Goal: Task Accomplishment & Management: Use online tool/utility

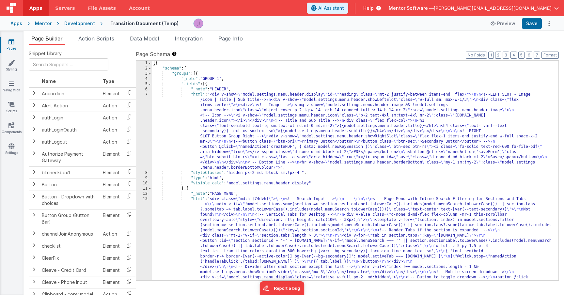
click at [493, 30] on div "Apps Mentor Development Transition Document (Temp) Preview Save" at bounding box center [282, 23] width 564 height 14
click at [496, 26] on button "Preview" at bounding box center [502, 23] width 33 height 10
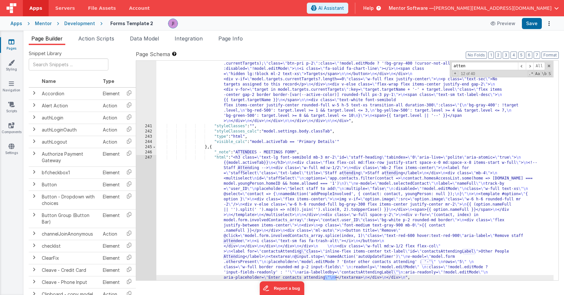
scroll to position [2526, 0]
click at [84, 41] on li "Action Scripts" at bounding box center [96, 40] width 41 height 10
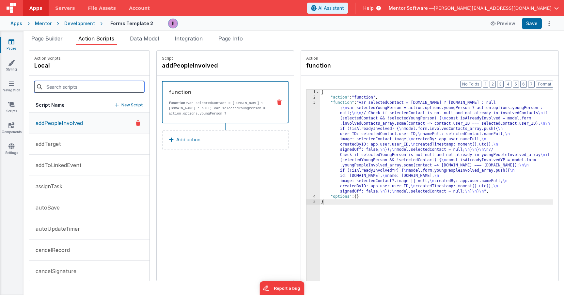
click at [76, 89] on input at bounding box center [89, 87] width 110 height 12
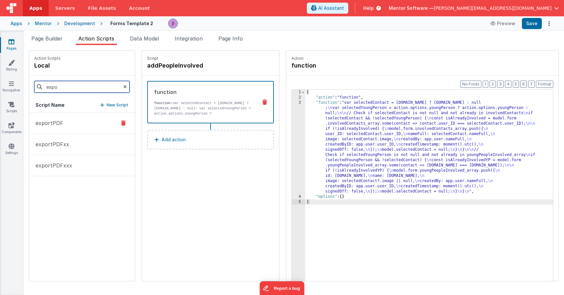
type input "expo"
click at [52, 129] on button "exportPDF" at bounding box center [82, 123] width 106 height 21
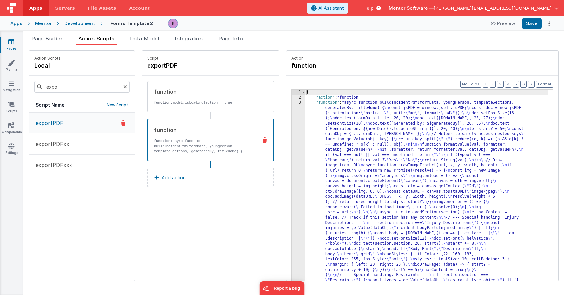
click at [188, 138] on p "function: async function buildIncidentPdf(formData, youngPerson, templateSectio…" at bounding box center [203, 153] width 98 height 31
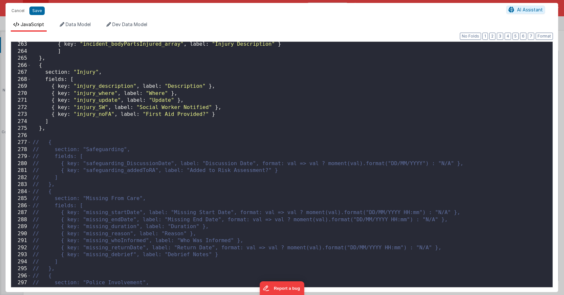
scroll to position [0, 0]
click at [126, 176] on div "{ key : "incident_bodyPartsInjured_array" , label : "Injury Description" } ] } …" at bounding box center [289, 170] width 516 height 259
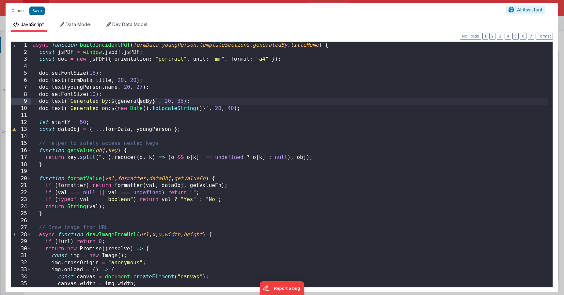
click at [140, 98] on div "async function buildIncidentPdf ( formData , youngPerson , templateSections , g…" at bounding box center [289, 171] width 516 height 259
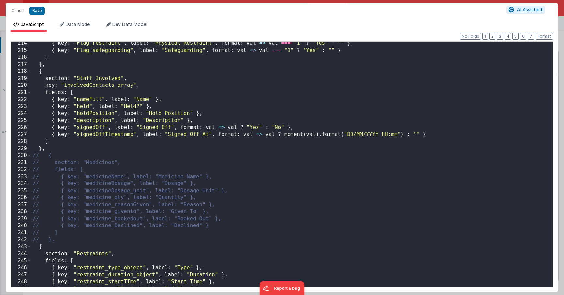
scroll to position [1495, 0]
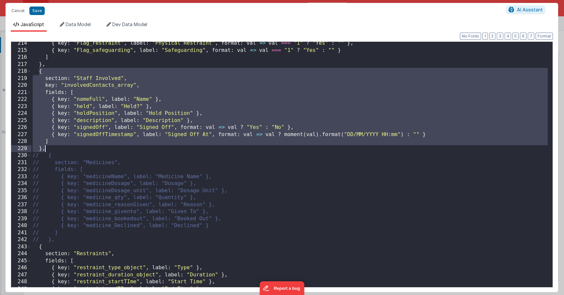
drag, startPoint x: 39, startPoint y: 74, endPoint x: 47, endPoint y: 148, distance: 74.7
click at [47, 148] on div "{ key : "Flag_restraint" , label : "Physical Restraint" , format : val => val =…" at bounding box center [289, 169] width 516 height 259
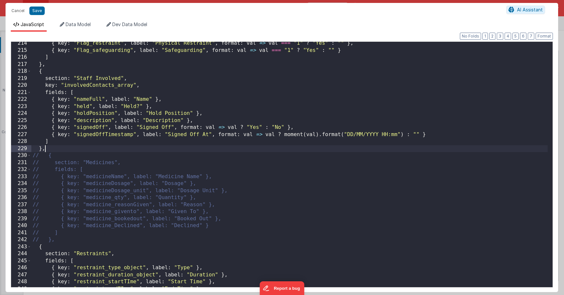
click at [48, 152] on div "{ key : "Flag_restraint" , label : "Physical Restraint" , format : val => val =…" at bounding box center [289, 169] width 516 height 259
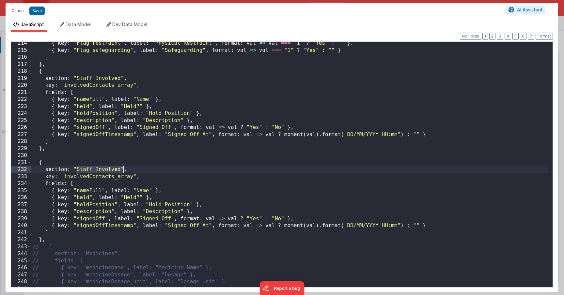
drag, startPoint x: 77, startPoint y: 169, endPoint x: 122, endPoint y: 168, distance: 45.3
click at [122, 168] on div "{ key : "Flag_restraint" , label : "Physical Restraint" , format : val => val =…" at bounding box center [289, 169] width 516 height 259
click at [117, 169] on div "{ key : "Flag_restraint" , label : "Physical Restraint" , format : val => val =…" at bounding box center [289, 169] width 516 height 259
drag, startPoint x: 121, startPoint y: 169, endPoint x: 78, endPoint y: 169, distance: 42.7
click at [78, 169] on div "{ key : "Flag_restraint" , label : "Physical Restraint" , format : val => val =…" at bounding box center [289, 169] width 516 height 259
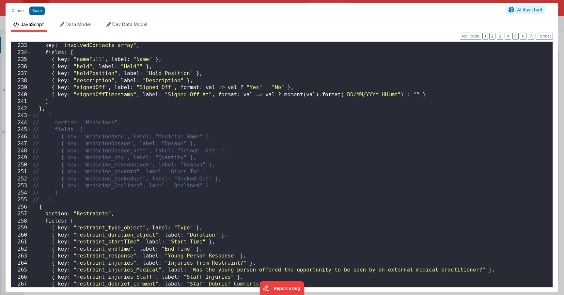
scroll to position [1644, 0]
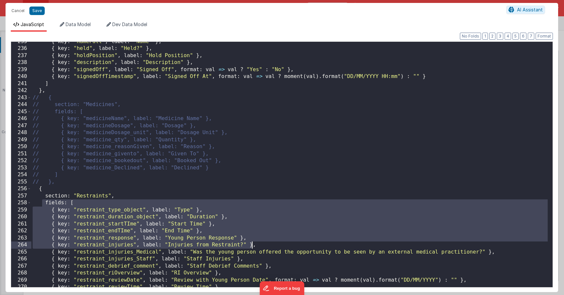
drag, startPoint x: 42, startPoint y: 203, endPoint x: 253, endPoint y: 245, distance: 215.1
click at [253, 245] on div "{ key : "nameFull" , label : "Name" } , { key : "held" , label : "Held?" } , { …" at bounding box center [289, 167] width 516 height 259
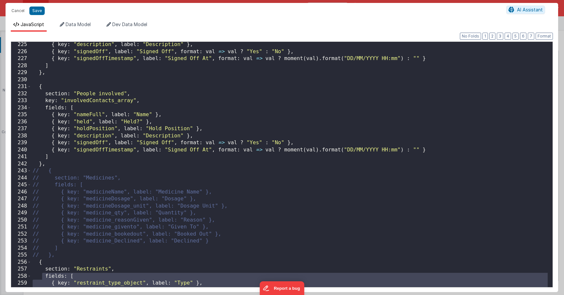
scroll to position [1571, 0]
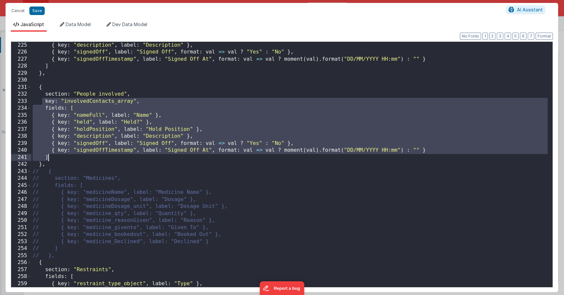
drag, startPoint x: 42, startPoint y: 103, endPoint x: 58, endPoint y: 156, distance: 54.9
click at [58, 156] on div "{ key : "description" , label : "Description" } , { key : "signedOff" , label :…" at bounding box center [289, 171] width 516 height 259
paste textarea
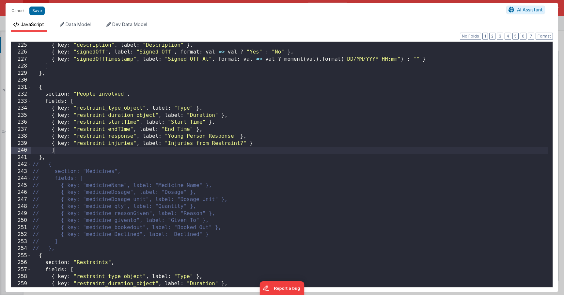
click at [101, 111] on div "{ key : "description" , label : "Description" } , { key : "signedOff" , label :…" at bounding box center [289, 171] width 516 height 259
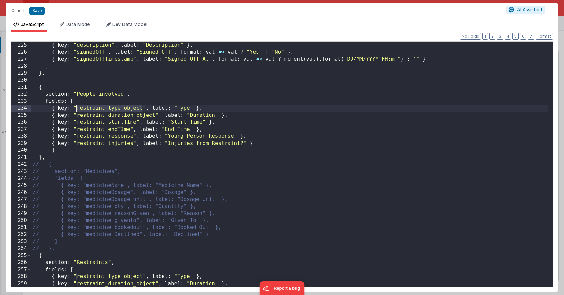
click at [101, 111] on div "{ key : "description" , label : "Description" } , { key : "signedOff" , label :…" at bounding box center [289, 171] width 516 height 259
click at [103, 110] on div "{ key : "description" , label : "Description" } , { key : "signedOff" , label :…" at bounding box center [289, 171] width 516 height 259
drag, startPoint x: 103, startPoint y: 109, endPoint x: 78, endPoint y: 109, distance: 25.8
click at [78, 109] on div "{ key : "description" , label : "Description" } , { key : "signedOff" , label :…" at bounding box center [289, 171] width 516 height 259
drag, startPoint x: 108, startPoint y: 108, endPoint x: 142, endPoint y: 109, distance: 34.3
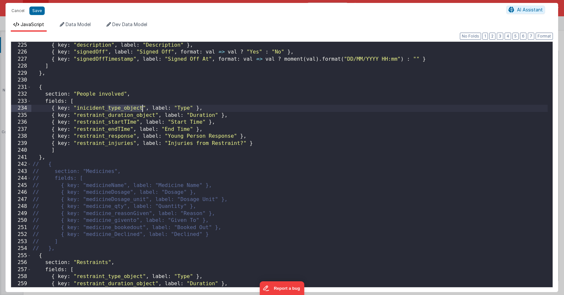
click at [142, 109] on div "{ key : "description" , label : "Description" } , { key : "signedOff" , label :…" at bounding box center [289, 171] width 516 height 259
drag, startPoint x: 77, startPoint y: 110, endPoint x: 123, endPoint y: 110, distance: 46.6
click at [123, 110] on div "{ key : "description" , label : "Description" } , { key : "signedOff" , label :…" at bounding box center [289, 171] width 516 height 259
drag, startPoint x: 77, startPoint y: 116, endPoint x: 154, endPoint y: 117, distance: 77.3
click at [154, 117] on div "{ key : "description" , label : "Description" } , { key : "signedOff" , label :…" at bounding box center [289, 171] width 516 height 259
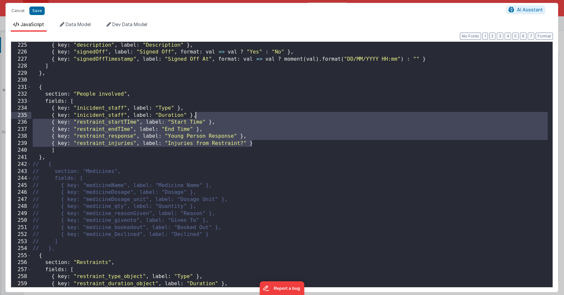
drag, startPoint x: 254, startPoint y: 144, endPoint x: 193, endPoint y: 116, distance: 68.0
click at [193, 116] on div "{ key : "description" , label : "Description" } , { key : "signedOff" , label :…" at bounding box center [289, 171] width 516 height 259
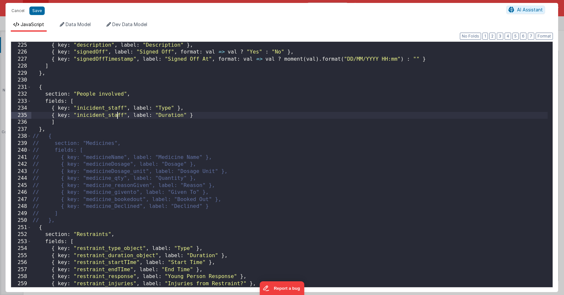
click at [116, 116] on div "{ key : "description" , label : "Description" } , { key : "signedOff" , label :…" at bounding box center [289, 171] width 516 height 259
click at [119, 117] on div "{ key : "description" , label : "Description" } , { key : "signedOff" , label :…" at bounding box center [289, 171] width 516 height 259
drag, startPoint x: 124, startPoint y: 116, endPoint x: 108, endPoint y: 117, distance: 15.7
click at [108, 117] on div "{ key : "description" , label : "Description" } , { key : "signedOff" , label :…" at bounding box center [289, 171] width 516 height 259
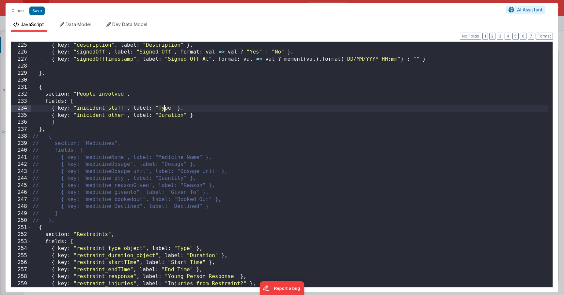
click at [165, 109] on div "{ key : "description" , label : "Description" } , { key : "signedOff" , label :…" at bounding box center [289, 171] width 516 height 259
click at [165, 113] on div "{ key : "description" , label : "Description" } , { key : "signedOff" , label :…" at bounding box center [289, 171] width 516 height 259
click at [177, 116] on div "{ key : "description" , label : "Description" } , { key : "signedOff" , label :…" at bounding box center [289, 171] width 516 height 259
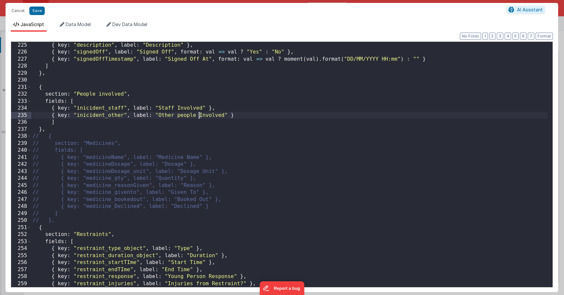
click at [198, 117] on div "{ key : "description" , label : "Description" } , { key : "signedOff" , label :…" at bounding box center [289, 171] width 516 height 259
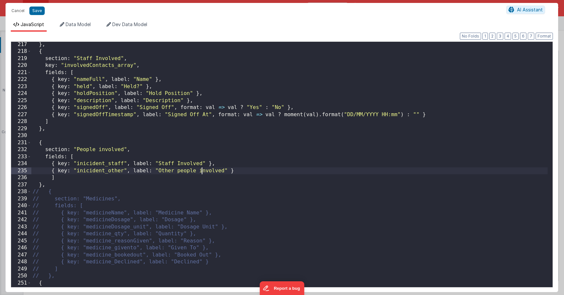
scroll to position [1527, 0]
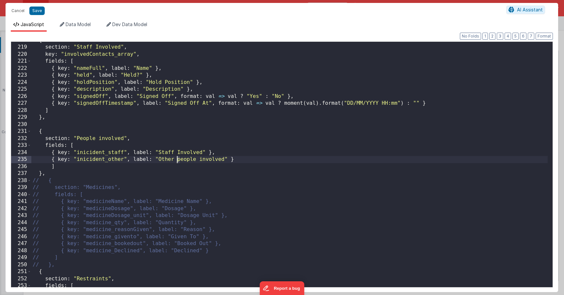
click at [178, 160] on div "{ section : "Staff Involved" , key : "involvedContacts_array" , fields : [ { ke…" at bounding box center [289, 166] width 516 height 259
click at [199, 158] on div "{ section : "Staff Involved" , key : "involvedContacts_array" , fields : [ { ke…" at bounding box center [289, 166] width 516 height 259
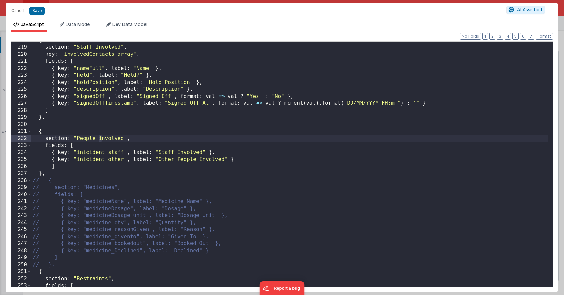
click at [97, 140] on div "{ section : "Staff Involved" , key : "involvedContacts_array" , fields : [ { ke…" at bounding box center [289, 166] width 516 height 259
click at [34, 9] on button "Save" at bounding box center [36, 11] width 15 height 8
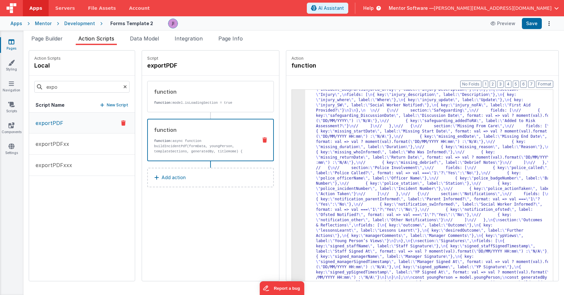
scroll to position [545, 0]
click at [532, 23] on button "Save" at bounding box center [532, 23] width 20 height 11
click at [352, 160] on div ""function" : "async function buildIncidentPdf(formData, youngPerson, templateSe…" at bounding box center [436, 31] width 262 height 952
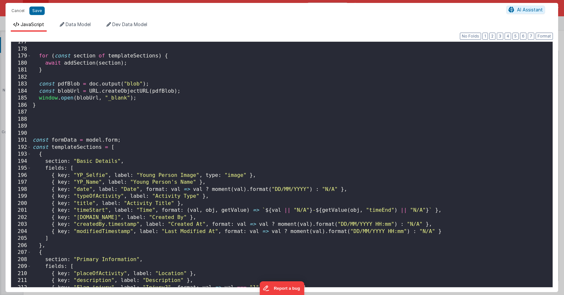
scroll to position [1293, 0]
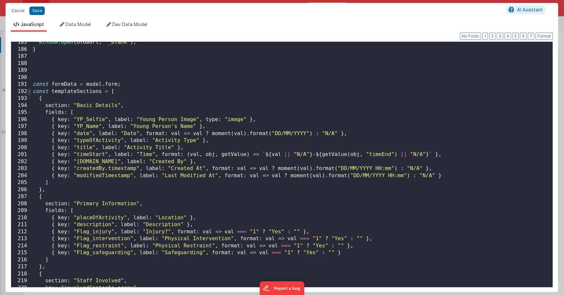
click at [27, 91] on span at bounding box center [29, 91] width 4 height 7
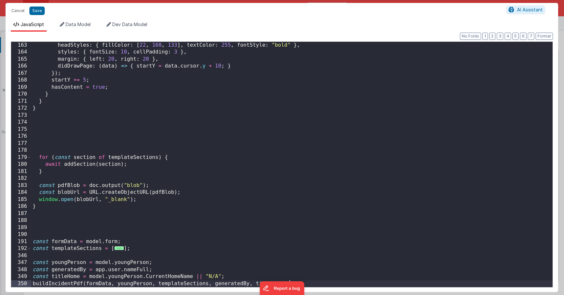
click at [170, 284] on div "headStyles : { fillColor : [ 22 , 160 , 133 ] , textColor : 255 , fontStyle : "…" at bounding box center [291, 171] width 521 height 259
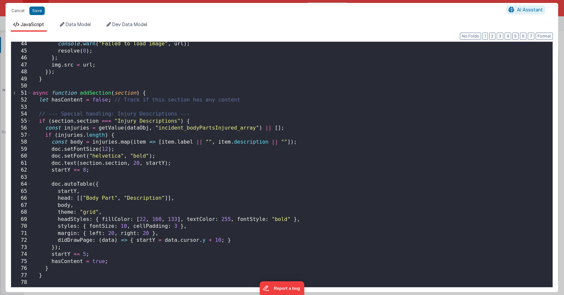
scroll to position [305, 0]
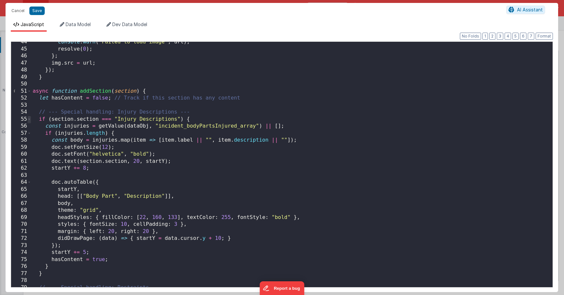
click at [30, 122] on span at bounding box center [29, 119] width 4 height 7
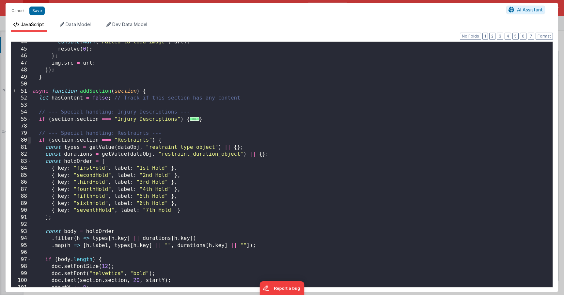
click at [29, 141] on span at bounding box center [29, 140] width 4 height 7
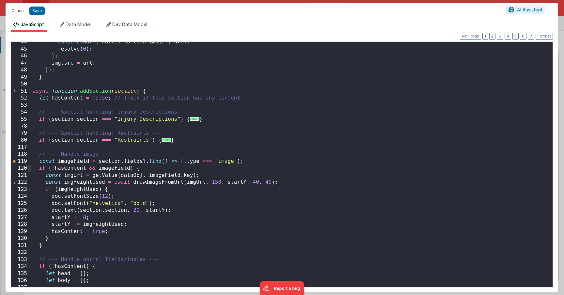
click at [29, 168] on span at bounding box center [29, 168] width 4 height 7
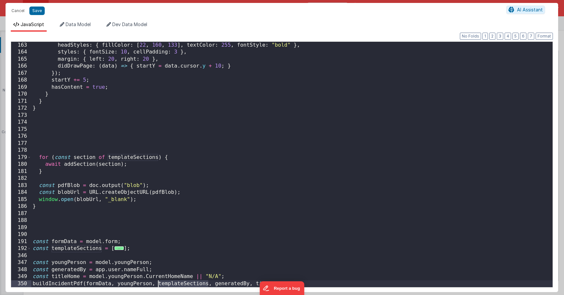
scroll to position [652, 0]
click at [28, 159] on span at bounding box center [29, 157] width 4 height 7
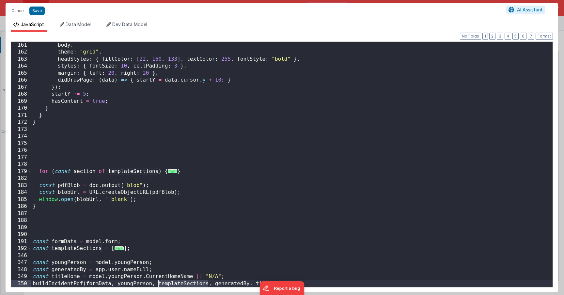
scroll to position [638, 0]
click at [175, 173] on span "..." at bounding box center [172, 171] width 9 height 4
click at [176, 172] on span "..." at bounding box center [172, 171] width 9 height 4
click at [173, 172] on span "..." at bounding box center [172, 171] width 9 height 4
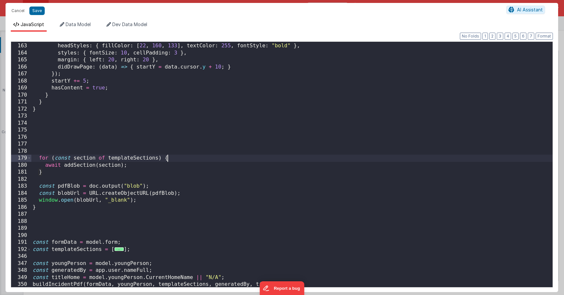
scroll to position [652, 0]
click at [119, 250] on span "..." at bounding box center [118, 248] width 9 height 4
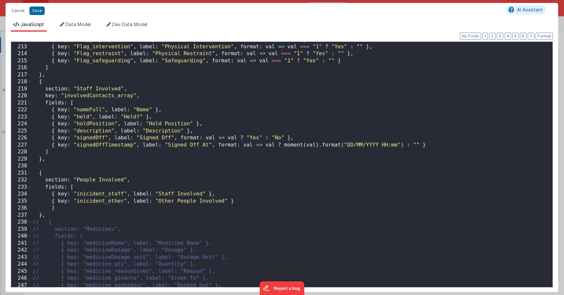
scroll to position [1015, 0]
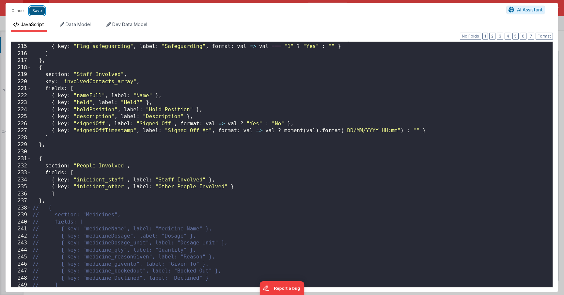
click at [35, 11] on button "Save" at bounding box center [36, 11] width 15 height 8
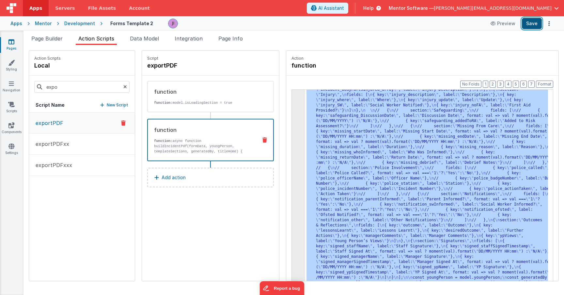
click at [527, 23] on button "Save" at bounding box center [532, 23] width 20 height 11
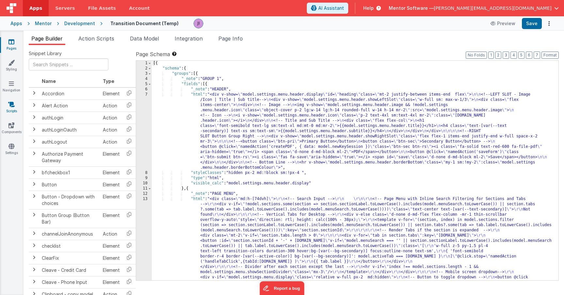
click at [8, 109] on link "Scripts" at bounding box center [11, 107] width 23 height 13
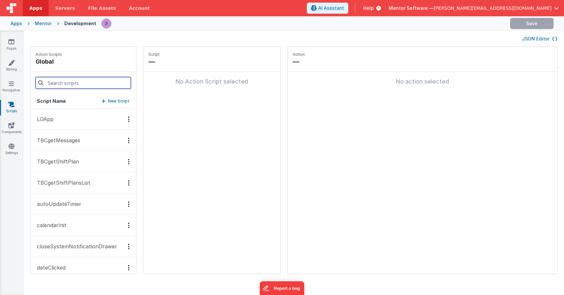
click at [68, 80] on input at bounding box center [83, 83] width 95 height 12
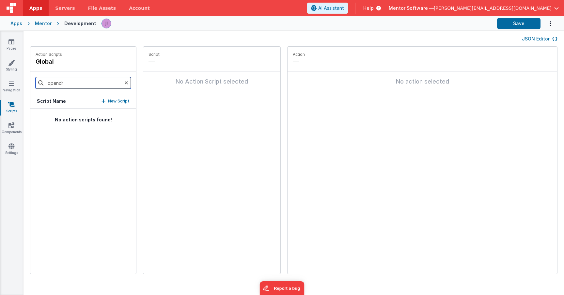
type input "opendr"
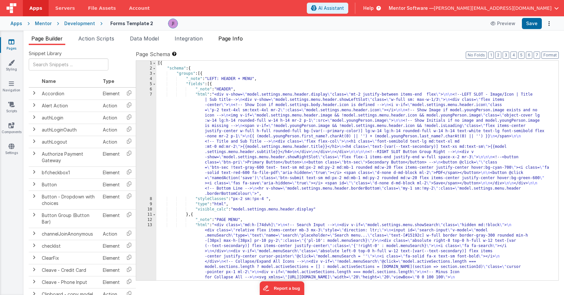
click at [231, 38] on span "Page Info" at bounding box center [230, 38] width 24 height 7
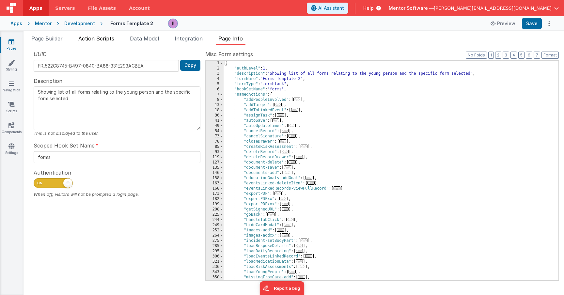
click at [97, 40] on span "Action Scripts" at bounding box center [96, 38] width 36 height 7
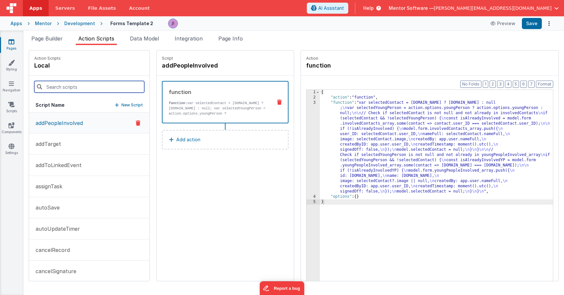
click at [99, 82] on input at bounding box center [89, 87] width 110 height 12
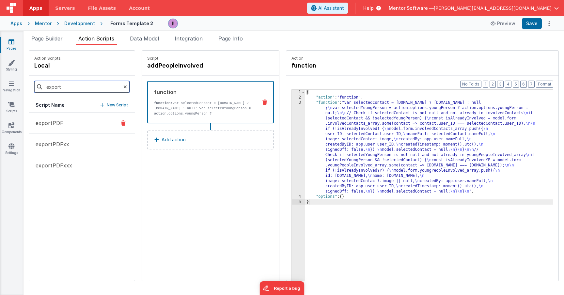
type input "export"
click at [78, 114] on button "exportPDF" at bounding box center [82, 123] width 106 height 21
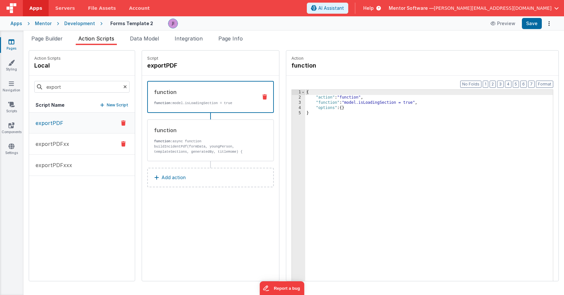
click at [76, 142] on button "exportPDFxx" at bounding box center [82, 143] width 106 height 21
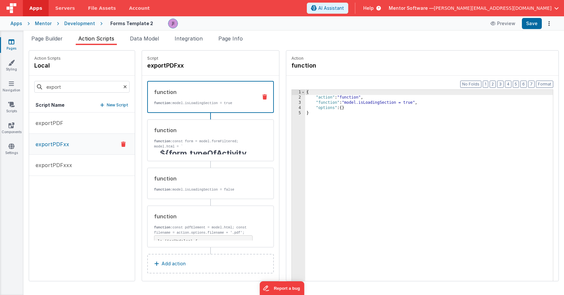
click at [75, 147] on button "exportPDFxx" at bounding box center [82, 144] width 106 height 21
click at [76, 163] on button "exportPDFxxx" at bounding box center [82, 165] width 106 height 21
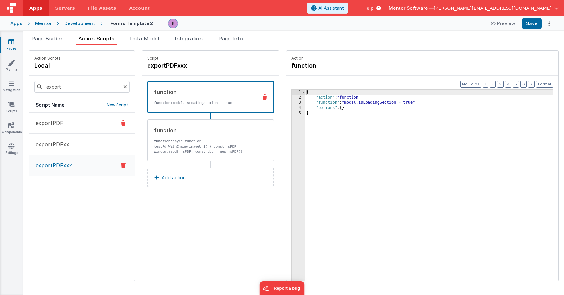
click at [74, 114] on button "exportPDF" at bounding box center [82, 123] width 106 height 21
click at [200, 153] on p "function: async function buildIncidentPdf(formData, youngPerson, templateSectio…" at bounding box center [203, 154] width 98 height 31
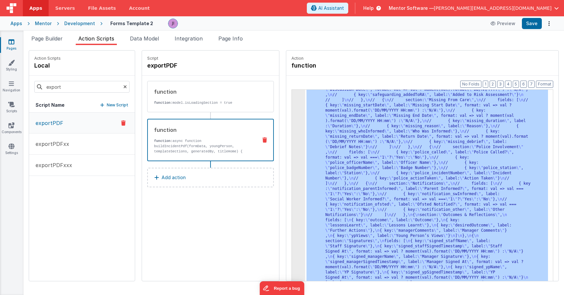
scroll to position [691, 0]
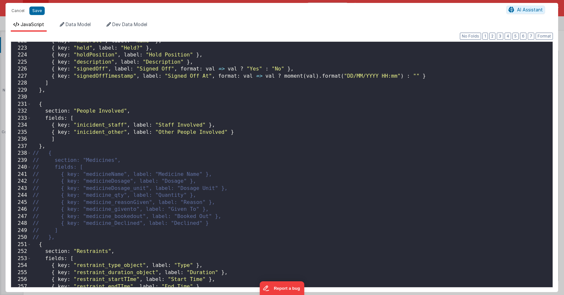
scroll to position [1554, 0]
click at [71, 104] on div "{ key : "nameFull" , label : "Name" } , { key : "held" , label : "Held?" } , { …" at bounding box center [289, 167] width 516 height 259
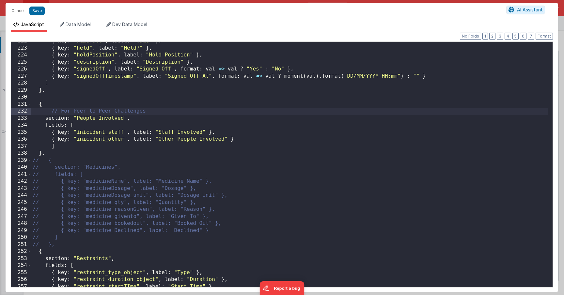
click at [121, 153] on div "{ key : "nameFull" , label : "Name" } , { key : "held" , label : "Held?" } , { …" at bounding box center [289, 167] width 516 height 259
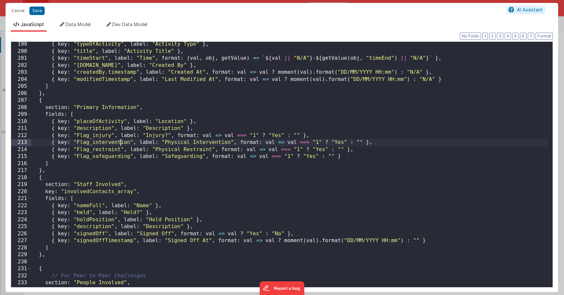
scroll to position [1389, 0]
click at [121, 153] on div "{ key : "typeOfActivity" , label : "Activity Type" } , { key : "title" , label …" at bounding box center [289, 170] width 516 height 259
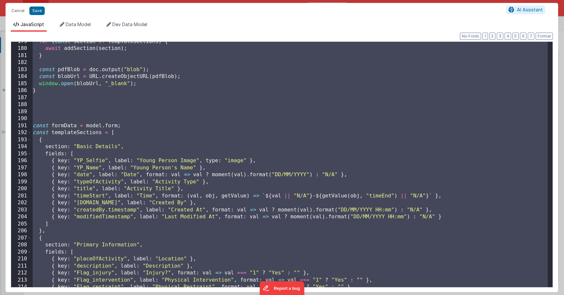
scroll to position [1252, 0]
click at [62, 136] on div "for ( const section of templateSections ) { await addSection ( section ) ; } co…" at bounding box center [289, 167] width 516 height 259
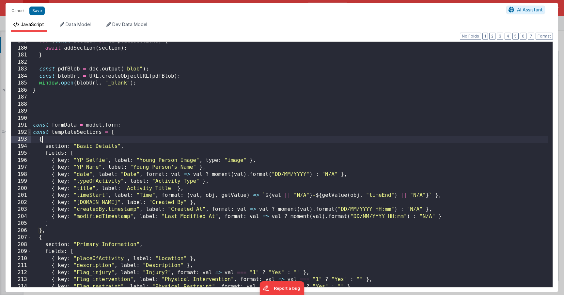
click at [29, 132] on span at bounding box center [29, 132] width 4 height 7
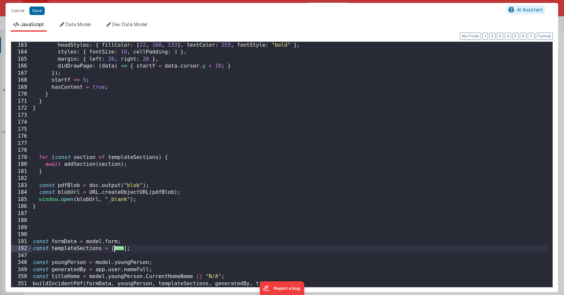
click at [42, 249] on div "headStyles : { fillColor : [ 22 , 160 , 133 ] , textColor : 255 , fontStyle : "…" at bounding box center [289, 171] width 516 height 259
click at [112, 249] on span "..." at bounding box center [112, 248] width 9 height 4
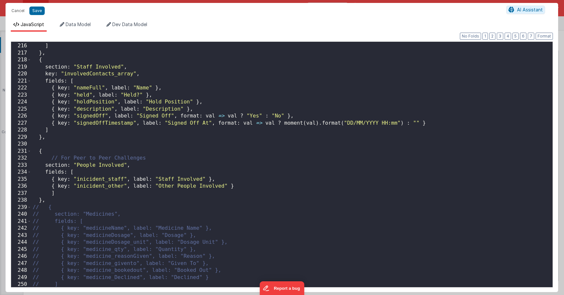
scroll to position [1501, 0]
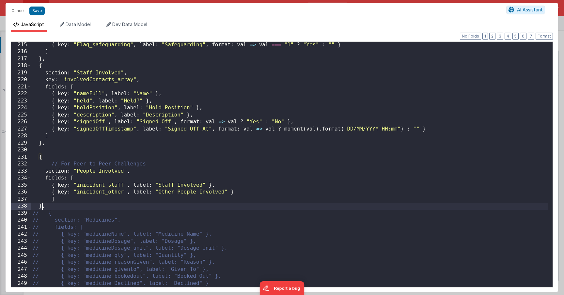
click at [43, 205] on div "{ key : "Flag_safeguarding" , label : "Safeguarding" , format : val => val === …" at bounding box center [289, 170] width 516 height 259
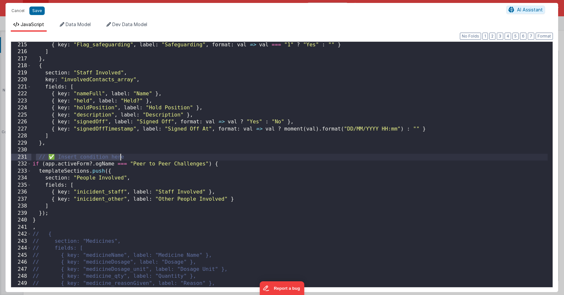
drag, startPoint x: 36, startPoint y: 159, endPoint x: 131, endPoint y: 158, distance: 95.2
click at [131, 158] on div "{ key : "Flag_safeguarding" , label : "Safeguarding" , format : val => val === …" at bounding box center [289, 170] width 516 height 259
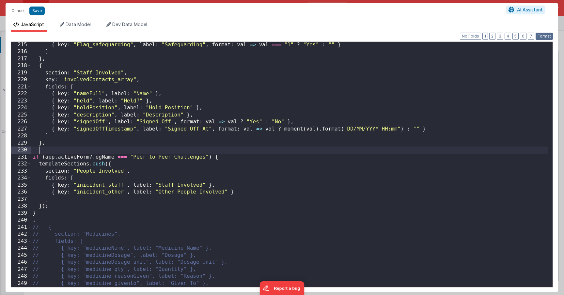
click at [541, 38] on button "Format" at bounding box center [543, 36] width 17 height 7
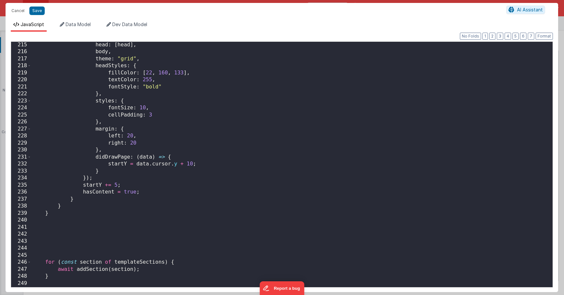
click at [137, 243] on div "head : [ head ] , body , theme : "grid" , headStyles : { fillColor : [ 22 , 160…" at bounding box center [289, 170] width 516 height 259
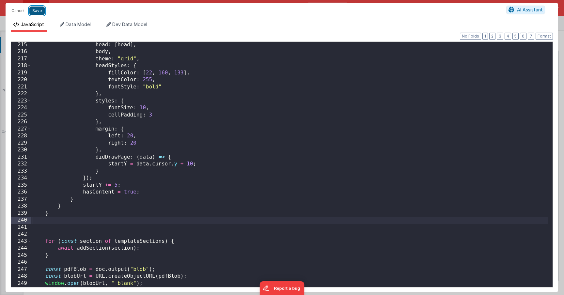
click at [36, 12] on button "Save" at bounding box center [36, 11] width 15 height 8
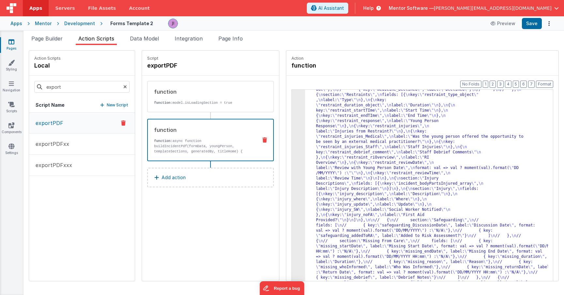
click at [531, 29] on div "Apps Mentor Development Forms Template 2 Preview Save" at bounding box center [282, 23] width 564 height 14
click at [531, 28] on button "Save" at bounding box center [532, 23] width 20 height 11
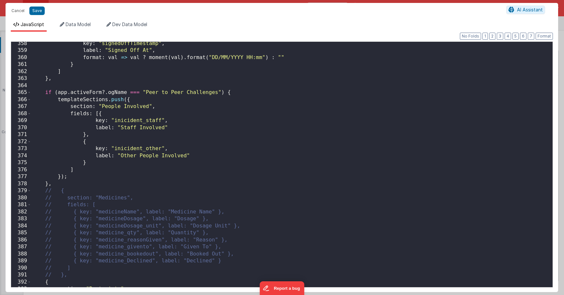
scroll to position [2491, 0]
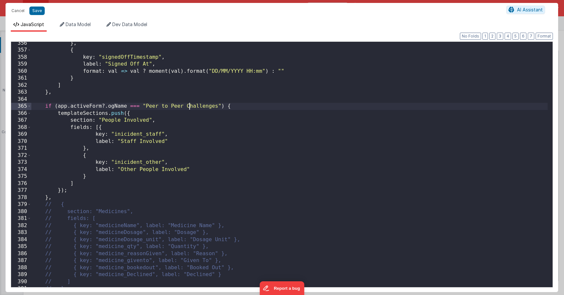
click at [190, 106] on div "} , { key : "signedOffTimestamp" , label : "Signed Off At" , format : val => va…" at bounding box center [289, 169] width 516 height 259
click at [13, 8] on button "Cancel" at bounding box center [18, 10] width 20 height 9
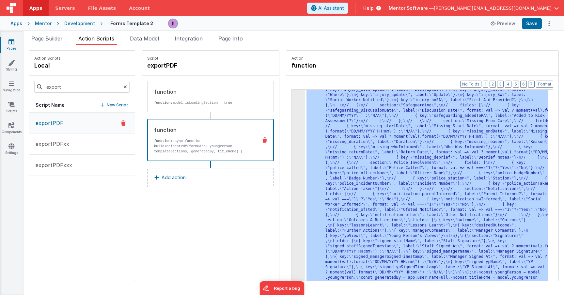
scroll to position [571, 0]
click at [368, 172] on div ""function" : "async function buildIncidentPdf(formData, youngPerson, templateSe…" at bounding box center [436, 18] width 262 height 978
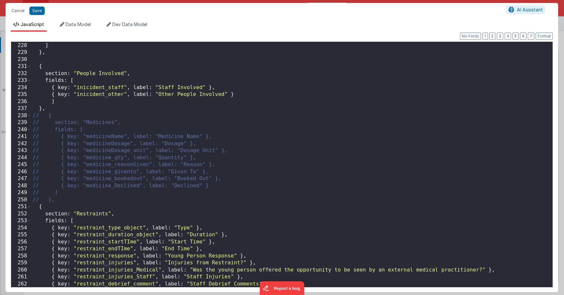
scroll to position [1575, 0]
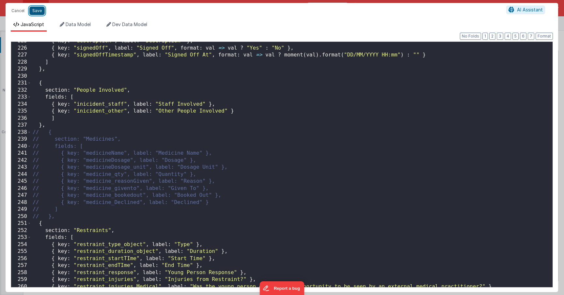
click at [33, 11] on button "Save" at bounding box center [36, 11] width 15 height 8
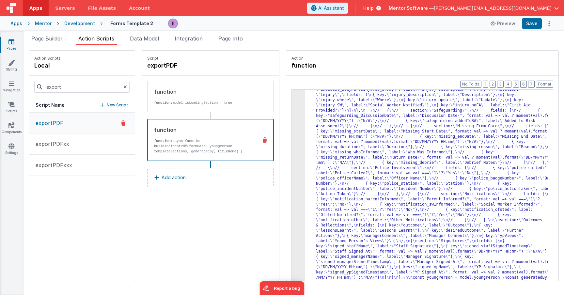
scroll to position [545, 0]
click at [529, 24] on button "Save" at bounding box center [532, 23] width 20 height 11
click at [305, 120] on div ""function" : "async function buildIncidentPdf(formData, youngPerson, templateSe…" at bounding box center [436, 31] width 262 height 952
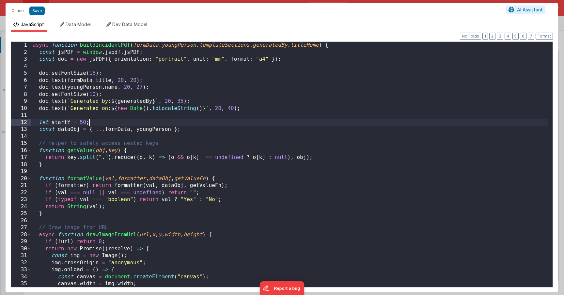
click at [278, 120] on div "async function buildIncidentPdf ( formData , youngPerson , templateSections , g…" at bounding box center [289, 171] width 516 height 259
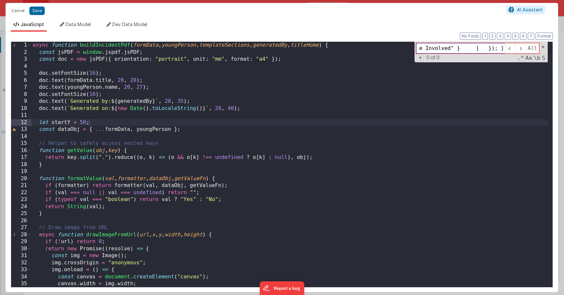
scroll to position [0, 0]
click at [227, 103] on div "async function buildIncidentPdf ( formData , youngPerson , templateSections , g…" at bounding box center [289, 171] width 516 height 259
paste input "incident_staff"
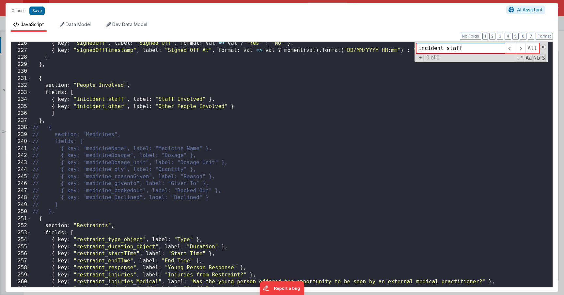
scroll to position [1554, 0]
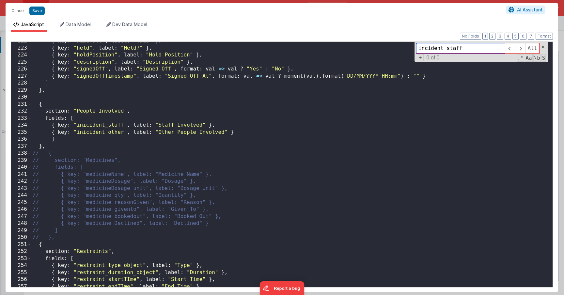
type input "incident_staff"
click at [87, 127] on div "{ key : "nameFull" , label : "Name" } , { key : "held" , label : "Held?" } , { …" at bounding box center [289, 167] width 516 height 259
click at [85, 132] on div "{ key : "nameFull" , label : "Name" } , { key : "held" , label : "Held?" } , { …" at bounding box center [289, 167] width 516 height 259
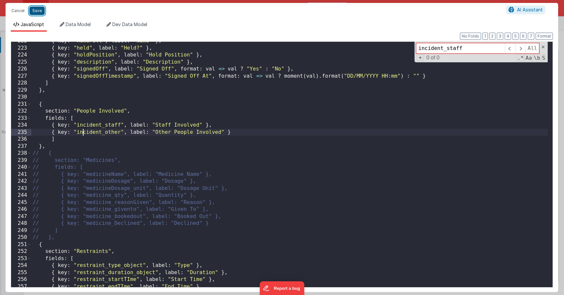
click at [36, 8] on button "Save" at bounding box center [36, 11] width 15 height 8
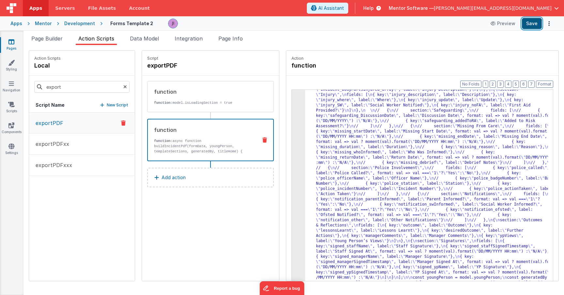
click at [535, 26] on button "Save" at bounding box center [532, 23] width 20 height 11
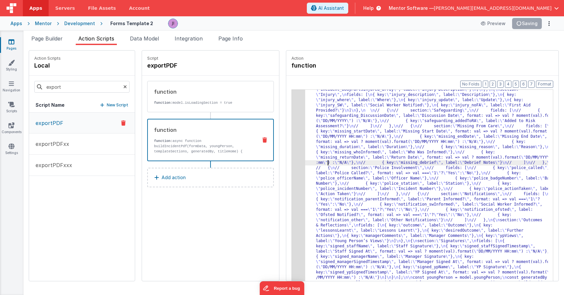
click at [309, 164] on div ""function" : "async function buildIncidentPdf(formData, youngPerson, templateSe…" at bounding box center [436, 31] width 262 height 952
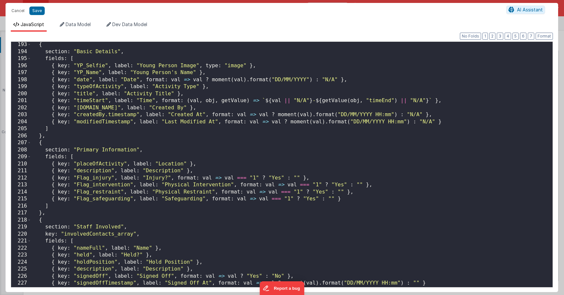
scroll to position [1369, 0]
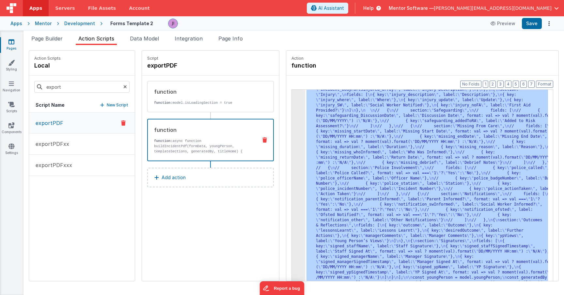
click at [321, 157] on div ""function" : "async function buildIncidentPdf(formData, youngPerson, templateSe…" at bounding box center [436, 31] width 262 height 952
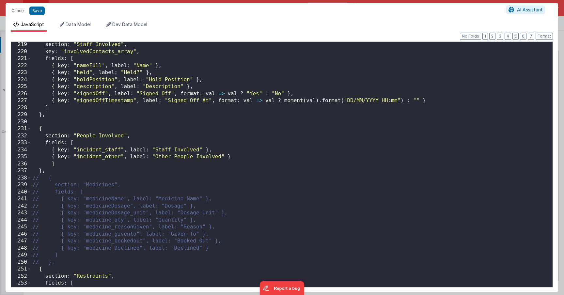
scroll to position [1532, 0]
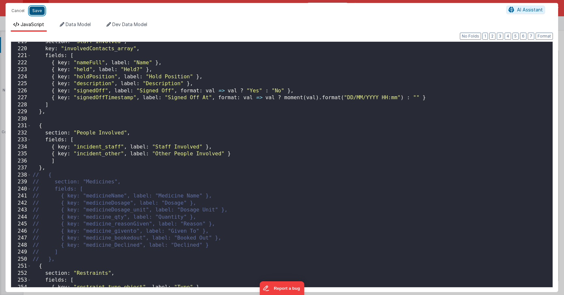
click at [37, 11] on button "Save" at bounding box center [36, 11] width 15 height 8
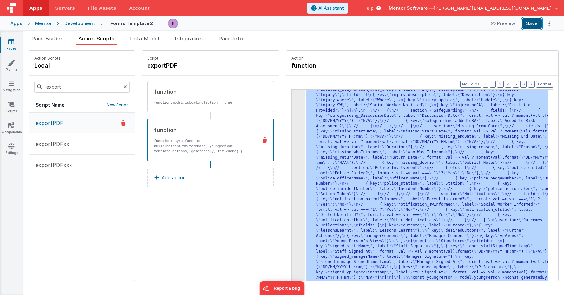
click at [527, 23] on button "Save" at bounding box center [532, 23] width 20 height 11
click at [312, 176] on div ""function" : "async function buildIncidentPdf(formData, youngPerson, templateSe…" at bounding box center [436, 31] width 262 height 952
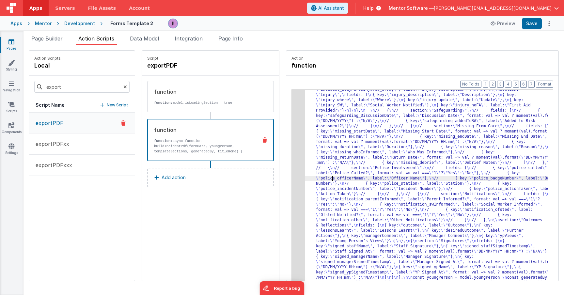
click at [305, 155] on div ""function" : "async function buildIncidentPdf(formData, youngPerson, templateSe…" at bounding box center [436, 31] width 262 height 952
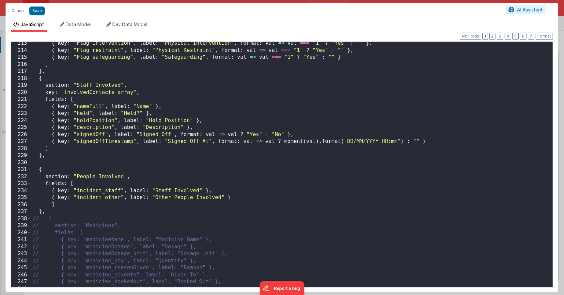
scroll to position [1463, 0]
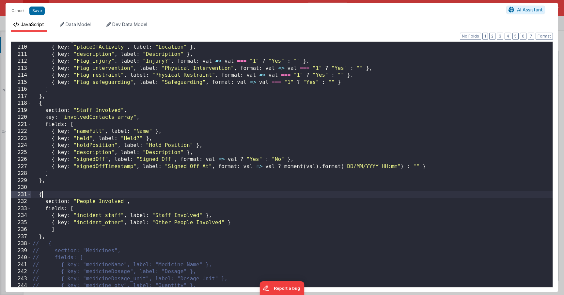
click at [64, 194] on div "fields : [ { key : "placeOfActivity" , label : "Location" } , { key : "descript…" at bounding box center [291, 166] width 521 height 259
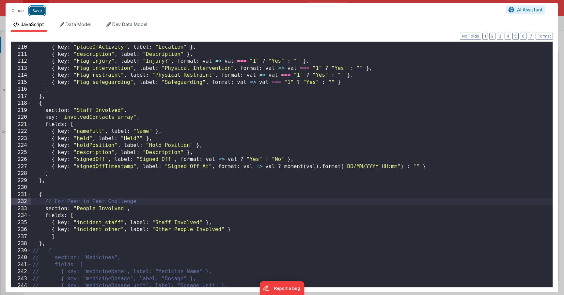
click at [35, 13] on button "Save" at bounding box center [36, 11] width 15 height 8
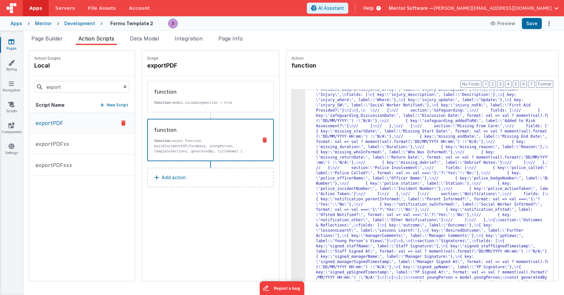
drag, startPoint x: 294, startPoint y: 165, endPoint x: 284, endPoint y: 165, distance: 9.1
click at [305, 165] on div ""function" : "async function buildIncidentPdf(formData, youngPerson, templateSe…" at bounding box center [436, 31] width 262 height 952
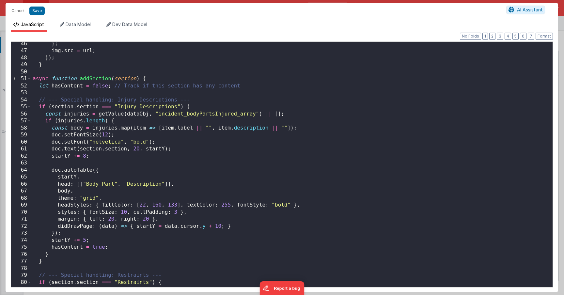
scroll to position [318, 0]
click at [62, 256] on div "} ; img . src = url ; }) ; } async function addSection ( section ) { let hasCon…" at bounding box center [291, 168] width 521 height 259
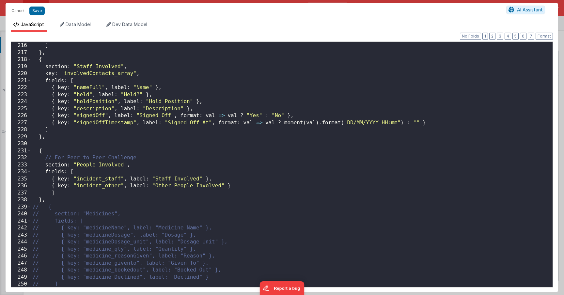
scroll to position [1507, 0]
click at [243, 98] on div "{ key : "Flag_safeguarding" , label : "Safeguarding" , format : val => val === …" at bounding box center [291, 164] width 521 height 259
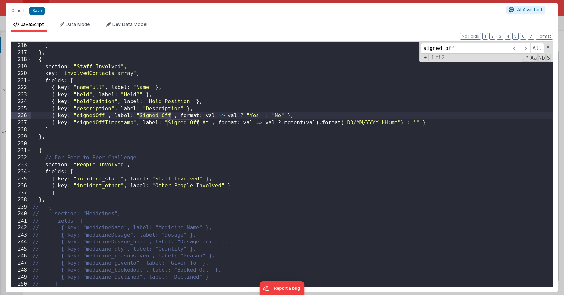
click at [173, 134] on div "{ key : "Flag_safeguarding" , label : "Safeguarding" , format : val => val === …" at bounding box center [291, 164] width 521 height 259
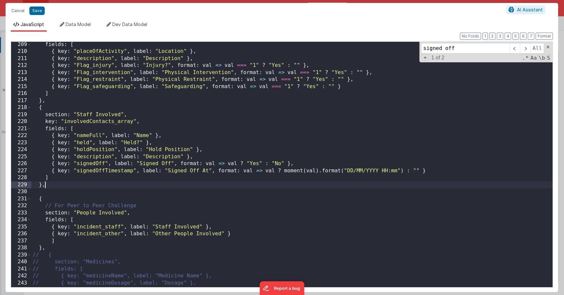
scroll to position [1449, 0]
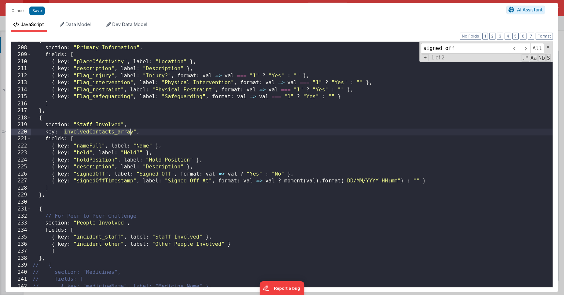
drag, startPoint x: 64, startPoint y: 133, endPoint x: 131, endPoint y: 133, distance: 66.9
click at [131, 133] on div "{ section : "Primary Information" , fields : [ { key : "placeOfActivity" , labe…" at bounding box center [291, 166] width 521 height 259
click at [132, 133] on div "{ section : "Primary Information" , fields : [ { key : "placeOfActivity" , labe…" at bounding box center [291, 166] width 521 height 259
drag, startPoint x: 133, startPoint y: 133, endPoint x: 65, endPoint y: 133, distance: 67.8
click at [65, 133] on div "{ section : "Primary Information" , fields : [ { key : "placeOfActivity" , labe…" at bounding box center [291, 166] width 521 height 259
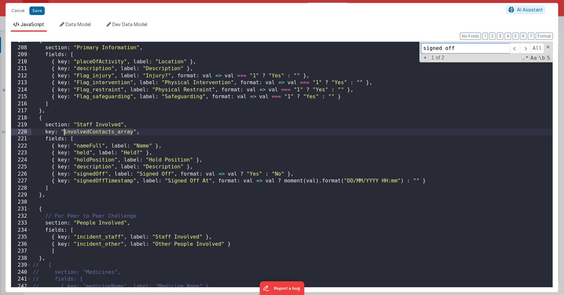
type input "involvedContacts_array"
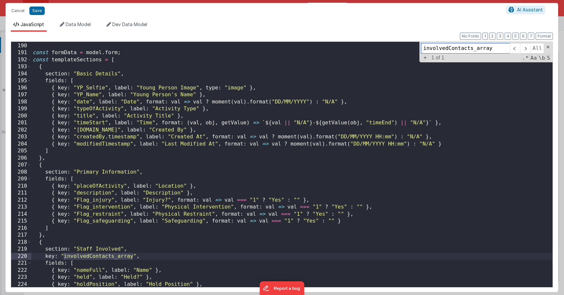
scroll to position [1328, 0]
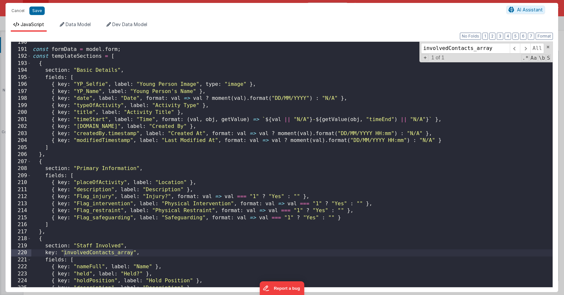
click at [52, 252] on div "const formData = model . form ; const templateSections = [ { section : "Basic D…" at bounding box center [291, 168] width 521 height 259
click at [87, 253] on div "const formData = model . form ; const templateSections = [ { section : "Basic D…" at bounding box center [291, 168] width 521 height 259
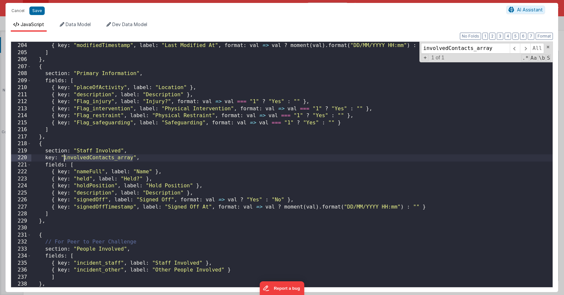
scroll to position [1441, 0]
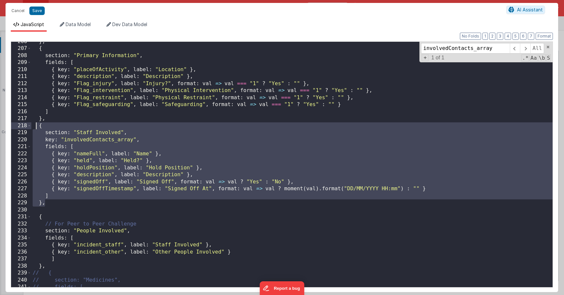
drag, startPoint x: 47, startPoint y: 203, endPoint x: 37, endPoint y: 129, distance: 75.0
click at [37, 129] on div "} , { section : "Primary Information" , fields : [ { key : "placeOfActivity" , …" at bounding box center [291, 167] width 521 height 259
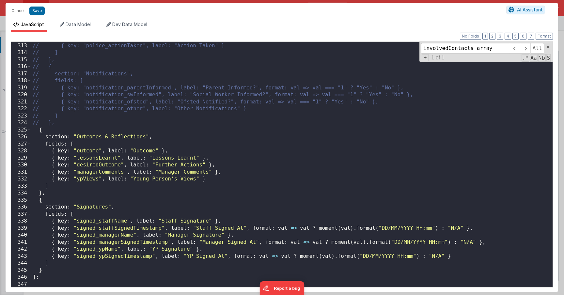
scroll to position [2216, 0]
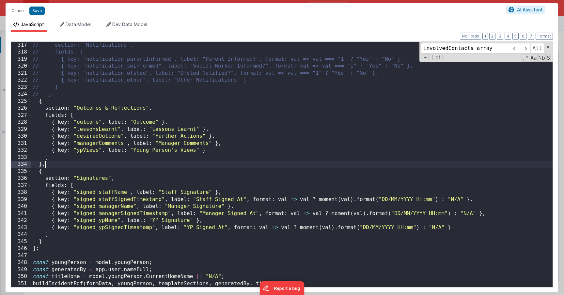
click at [53, 165] on div "// section: "Notifications", // fields: [ // { key: "notification_parentInforme…" at bounding box center [291, 171] width 521 height 259
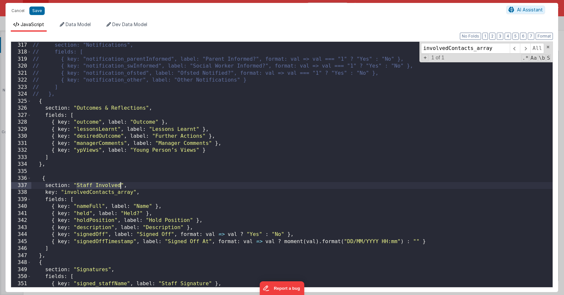
drag, startPoint x: 77, startPoint y: 186, endPoint x: 120, endPoint y: 186, distance: 43.4
click at [120, 186] on div "// section: "Notifications", // fields: [ // { key: "notification_parentInforme…" at bounding box center [291, 171] width 521 height 259
drag, startPoint x: 64, startPoint y: 192, endPoint x: 133, endPoint y: 192, distance: 69.1
click at [133, 192] on div "// section: "Notifications", // fields: [ // { key: "notification_parentInforme…" at bounding box center [291, 171] width 521 height 259
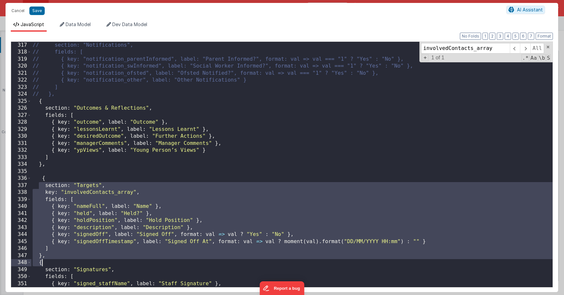
drag, startPoint x: 40, startPoint y: 182, endPoint x: 57, endPoint y: 257, distance: 77.2
click at [57, 257] on div "// section: "Notifications", // fields: [ // { key: "notification_parentInforme…" at bounding box center [291, 171] width 521 height 259
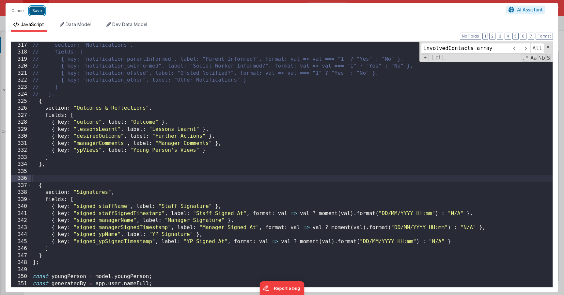
click at [34, 12] on button "Save" at bounding box center [36, 11] width 15 height 8
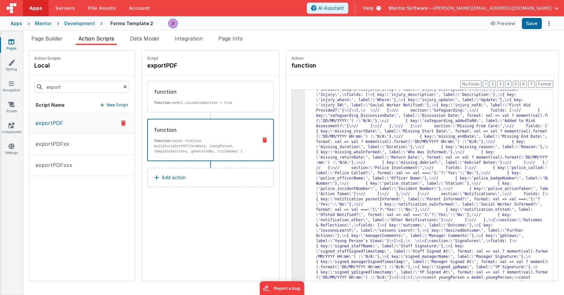
click at [529, 32] on div "Page Builder Action Scripts Data Model Integration Page Info Snippet Library Na…" at bounding box center [293, 163] width 540 height 264
click at [531, 27] on button "Save" at bounding box center [532, 23] width 20 height 11
click at [229, 39] on span "Page Info" at bounding box center [230, 38] width 24 height 7
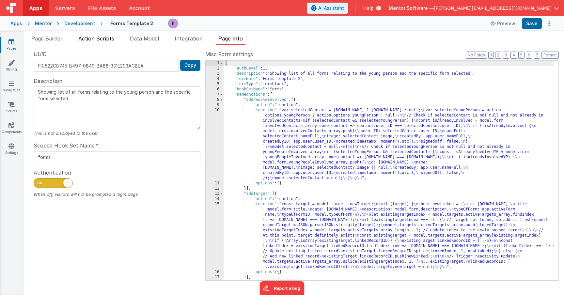
click at [84, 43] on li "Action Scripts" at bounding box center [96, 40] width 41 height 10
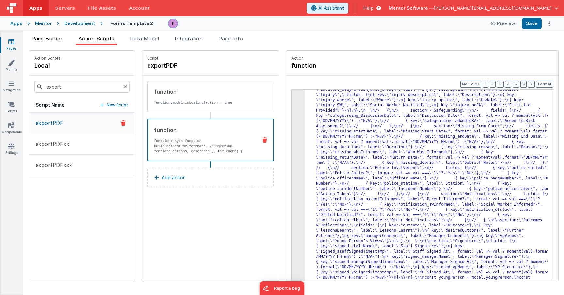
click at [64, 41] on li "Page Builder" at bounding box center [47, 40] width 37 height 10
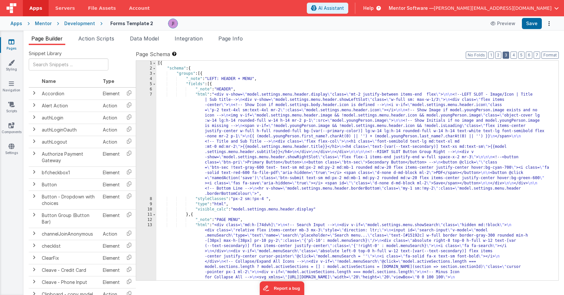
click at [505, 54] on button "3" at bounding box center [505, 55] width 7 height 7
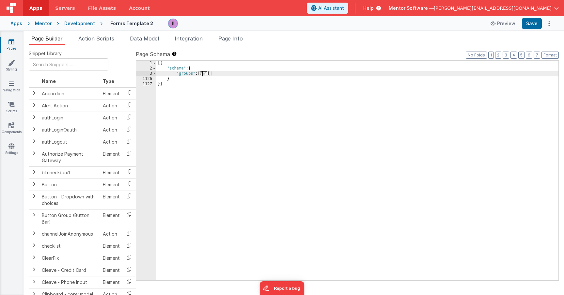
click at [206, 75] on span "..." at bounding box center [203, 73] width 7 height 4
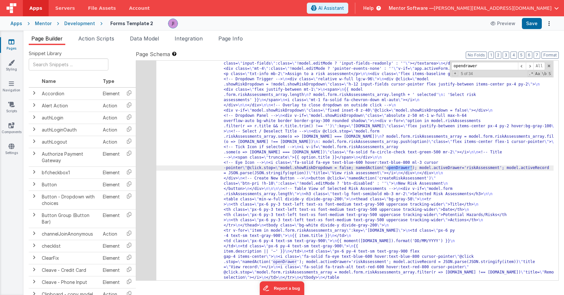
scroll to position [1772, 0]
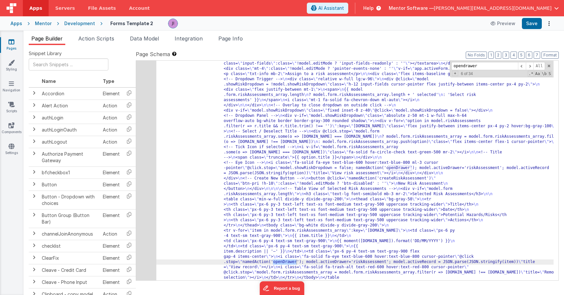
type input "opendrawer"
click at [229, 33] on div "Page Builder Action Scripts Data Model Integration Page Info Snippet Library Na…" at bounding box center [293, 163] width 540 height 264
click at [230, 40] on span "Page Info" at bounding box center [230, 38] width 24 height 7
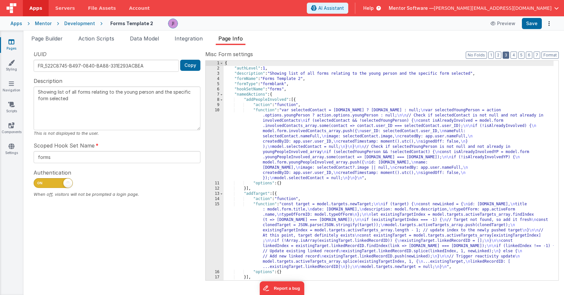
click at [506, 56] on button "3" at bounding box center [505, 55] width 7 height 7
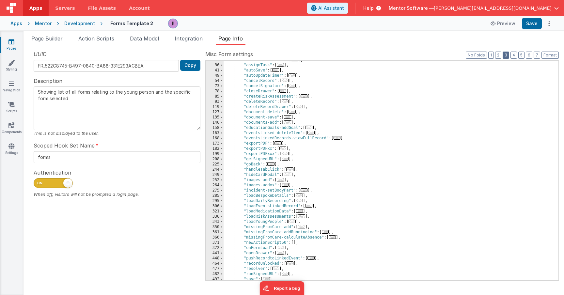
scroll to position [141, 0]
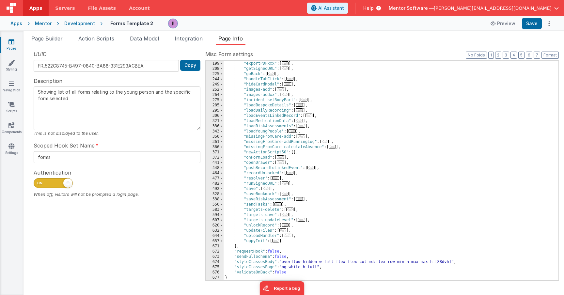
click at [280, 163] on span "..." at bounding box center [280, 162] width 7 height 4
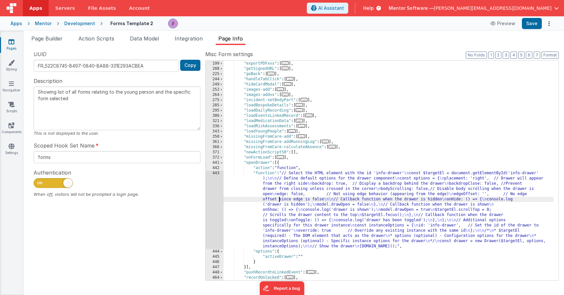
click at [279, 200] on div ""exportPDFxx" : [ ... ] , "exportPDFxxx" : [ ... ] , "getSignedURL" : [ ... ] ,…" at bounding box center [388, 171] width 330 height 230
click at [211, 199] on div "443" at bounding box center [214, 210] width 18 height 78
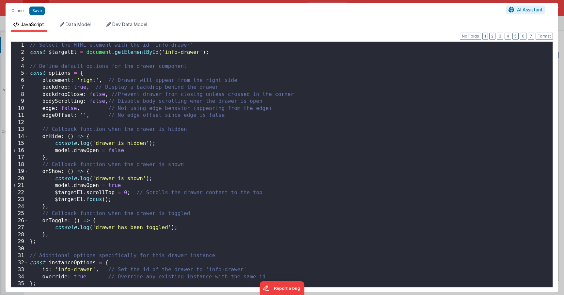
scroll to position [0, 0]
click at [72, 97] on div "// Select the HTML element with the id 'info-drawer' const $targetEl = document…" at bounding box center [290, 171] width 524 height 259
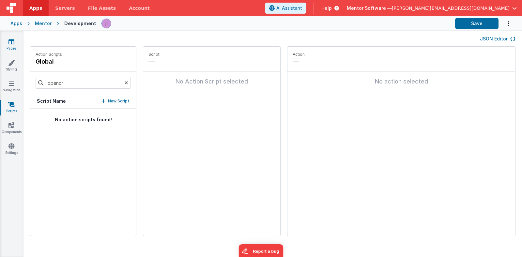
click at [17, 46] on link "Pages" at bounding box center [11, 44] width 23 height 13
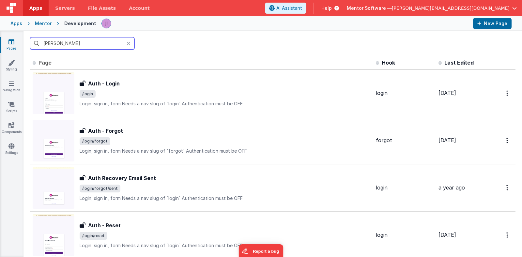
click at [66, 42] on input "tran" at bounding box center [82, 43] width 104 height 12
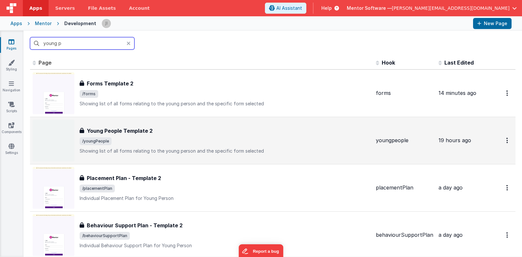
type input "young p"
click at [117, 130] on h3 "Young People Template 2" at bounding box center [120, 131] width 66 height 8
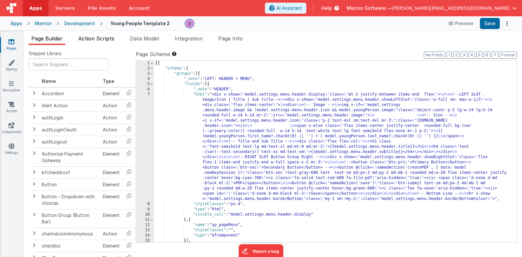
click at [109, 44] on li "Action Scripts" at bounding box center [96, 40] width 41 height 10
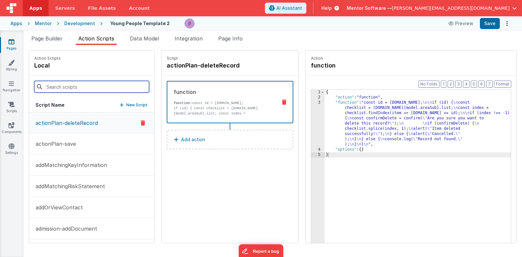
click at [92, 87] on input at bounding box center [91, 87] width 115 height 12
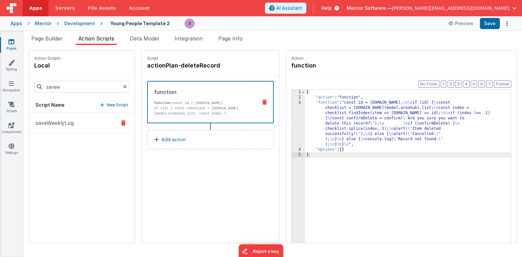
click at [60, 125] on p "saveWeeklyLog" at bounding box center [53, 123] width 42 height 8
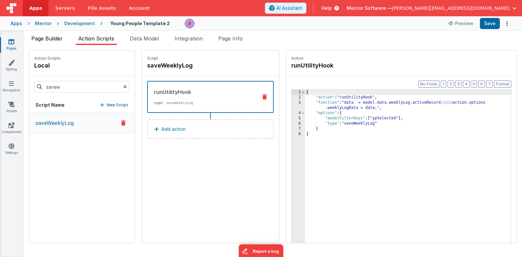
click at [54, 40] on span "Page Builder" at bounding box center [46, 38] width 31 height 7
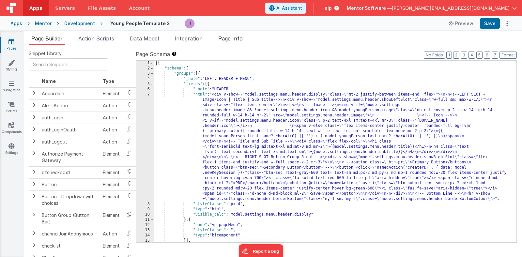
click at [228, 38] on span "Page Info" at bounding box center [230, 38] width 24 height 7
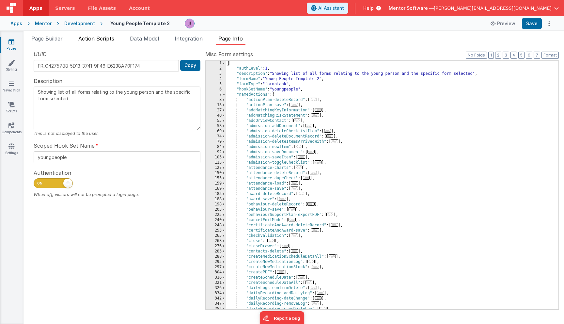
click at [92, 44] on li "Action Scripts" at bounding box center [96, 40] width 41 height 10
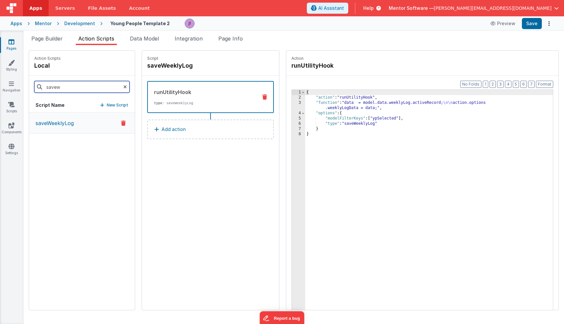
click at [81, 86] on input "savew" at bounding box center [81, 87] width 95 height 12
paste input "weeklyLog-save"
type input "weeklyLog-save"
click at [76, 129] on button "weeklyLog-save" at bounding box center [82, 123] width 106 height 21
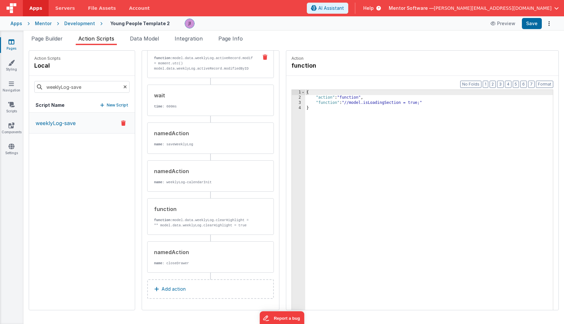
scroll to position [84, 0]
click at [166, 150] on div "namedAction name : saveWeeklyLog" at bounding box center [210, 137] width 127 height 31
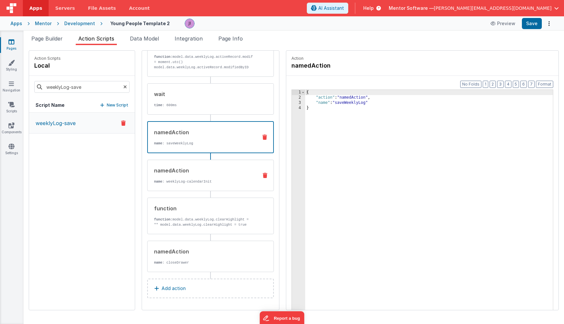
click at [191, 186] on div "namedAction name : weeklyLog-calendarInit" at bounding box center [210, 174] width 127 height 31
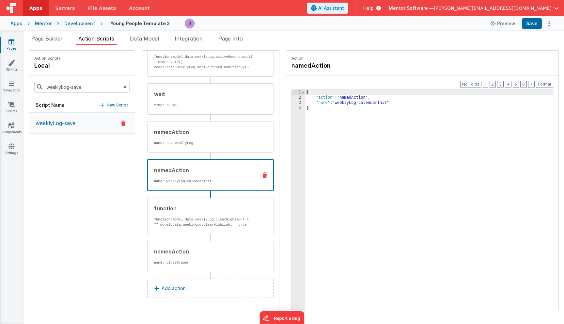
click at [14, 40] on link "Pages" at bounding box center [11, 44] width 23 height 13
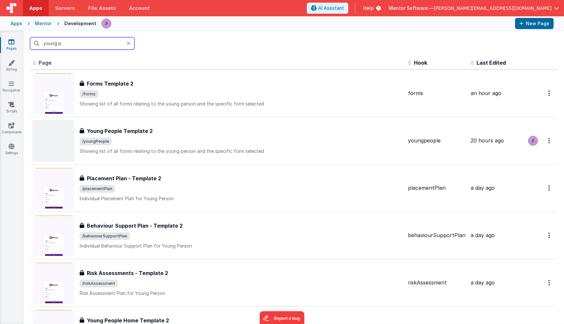
click at [83, 41] on input "young p" at bounding box center [82, 43] width 104 height 12
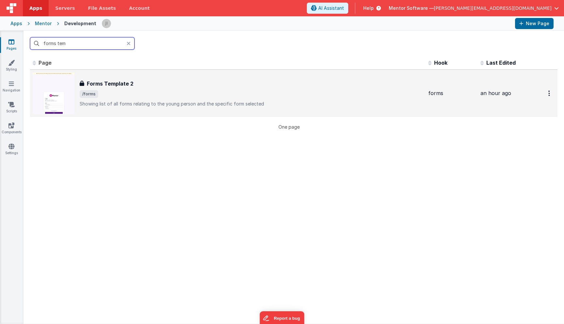
type input "forms tem"
click at [147, 93] on span "/forms" at bounding box center [251, 94] width 343 height 8
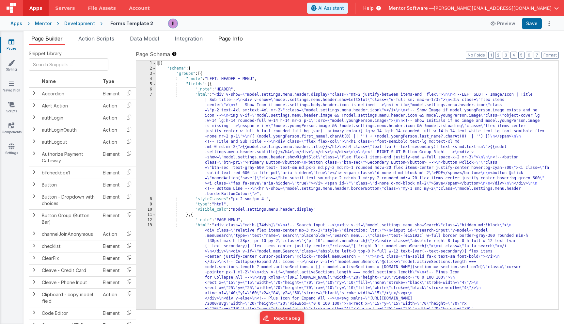
click at [228, 45] on li "Page Info" at bounding box center [231, 40] width 30 height 10
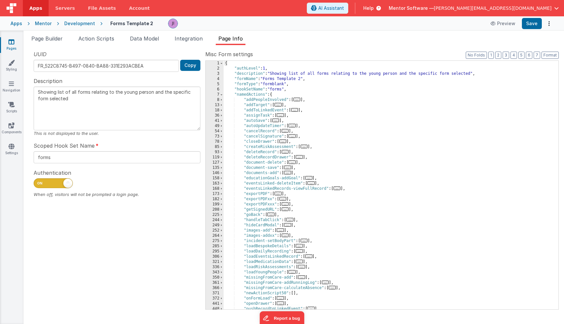
click at [294, 110] on span "..." at bounding box center [294, 110] width 7 height 4
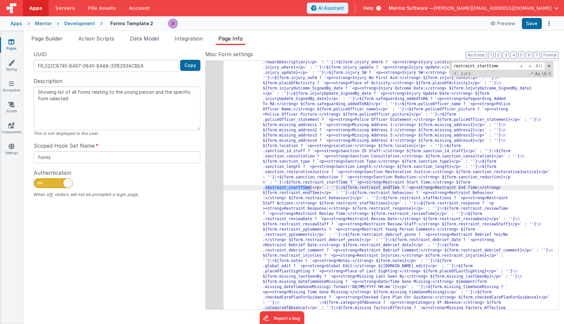
scroll to position [606, 0]
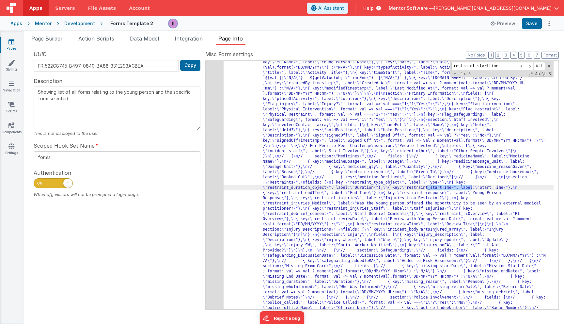
type input "restraint_starttime"
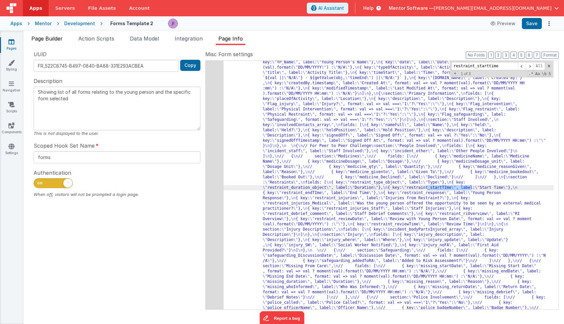
click at [60, 42] on li "Page Builder" at bounding box center [47, 40] width 37 height 10
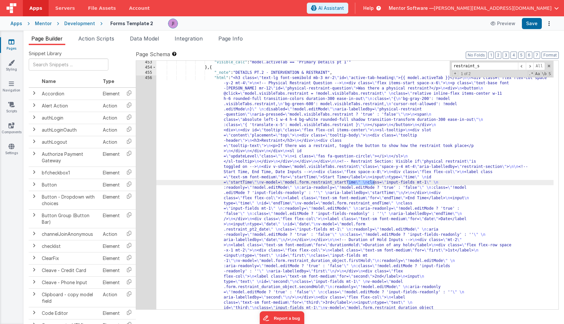
scroll to position [4208, 0]
type input "restraint_startT"
drag, startPoint x: 477, startPoint y: 66, endPoint x: 497, endPoint y: 66, distance: 19.2
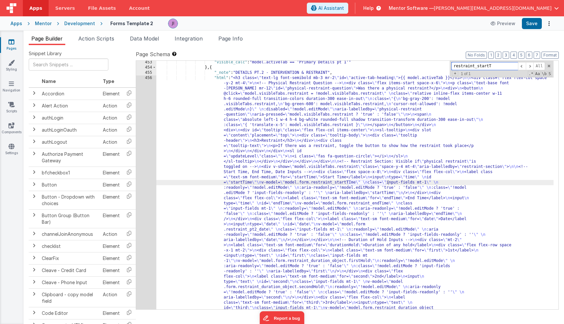
click at [492, 66] on input "restraint_startT" at bounding box center [484, 66] width 67 height 8
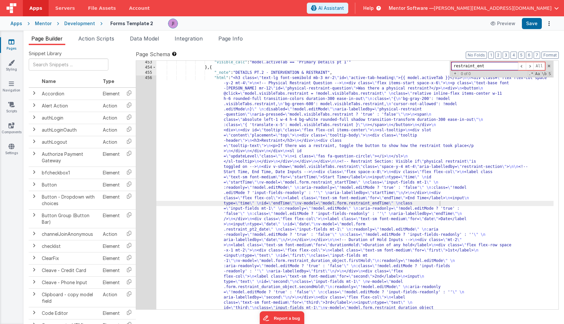
type input "restraint_ent"
drag, startPoint x: 478, startPoint y: 204, endPoint x: 439, endPoint y: 205, distance: 38.8
type input "restraint_endTime"
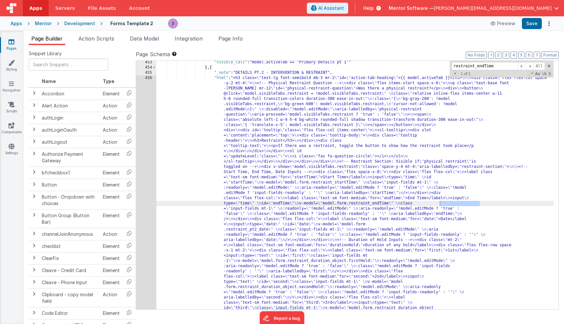
drag, startPoint x: 439, startPoint y: 204, endPoint x: 468, endPoint y: 204, distance: 29.4
click at [237, 40] on span "Page Info" at bounding box center [230, 38] width 24 height 7
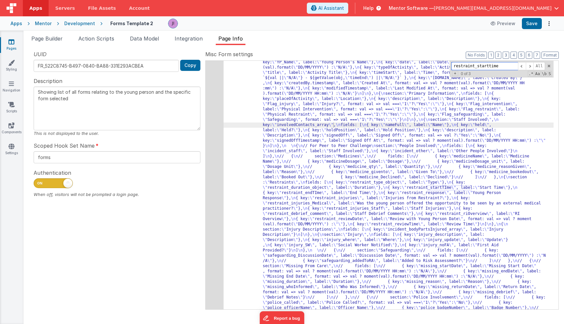
paste input "en"
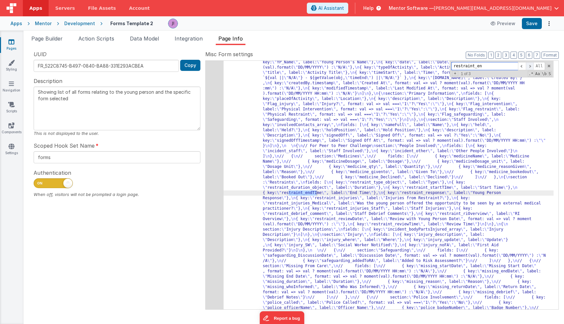
type input "restraint_en"
click at [530, 65] on span at bounding box center [529, 66] width 8 height 8
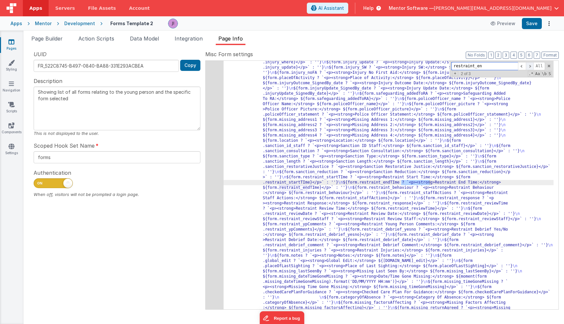
click at [530, 65] on span at bounding box center [529, 66] width 8 height 8
click at [532, 23] on button "Save" at bounding box center [532, 23] width 20 height 11
click at [54, 41] on span "Page Builder" at bounding box center [46, 38] width 31 height 7
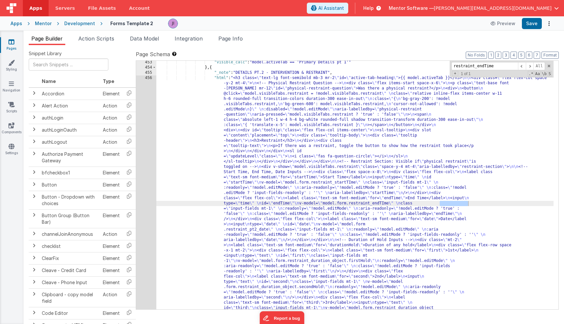
drag, startPoint x: 475, startPoint y: 204, endPoint x: 439, endPoint y: 202, distance: 35.6
drag, startPoint x: 428, startPoint y: 204, endPoint x: 470, endPoint y: 204, distance: 41.7
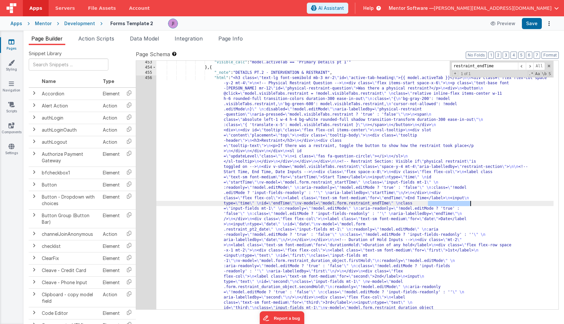
click at [43, 25] on div "Mentor" at bounding box center [43, 23] width 17 height 7
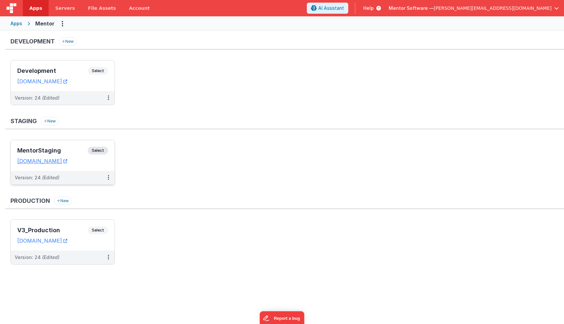
click at [101, 150] on span "Select" at bounding box center [98, 150] width 20 height 8
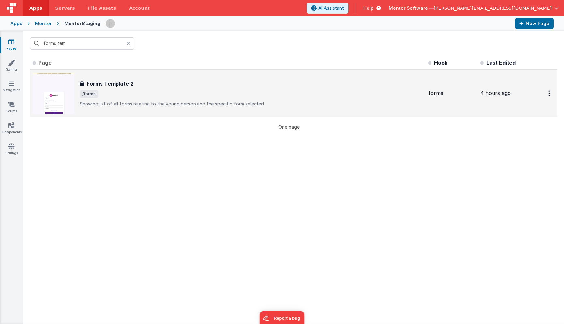
click at [142, 87] on div "Forms Template 2 Forms Template 2 /forms Showing list of all forms relating to …" at bounding box center [251, 93] width 343 height 27
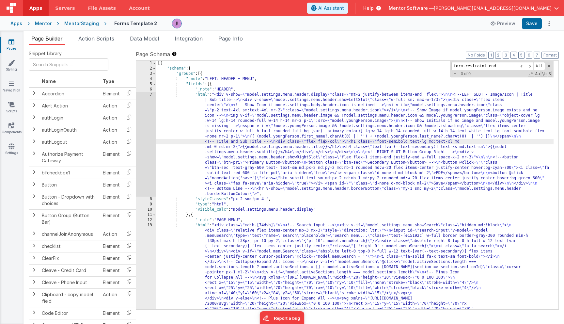
scroll to position [4216, 0]
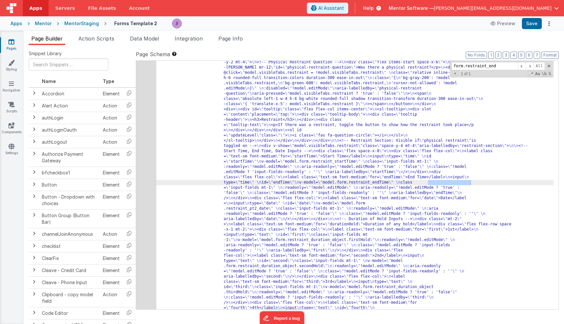
type input "form.restraint_end"
drag, startPoint x: 490, startPoint y: 67, endPoint x: 499, endPoint y: 67, distance: 9.5
click at [499, 67] on input "form.restraint_end" at bounding box center [484, 66] width 67 height 8
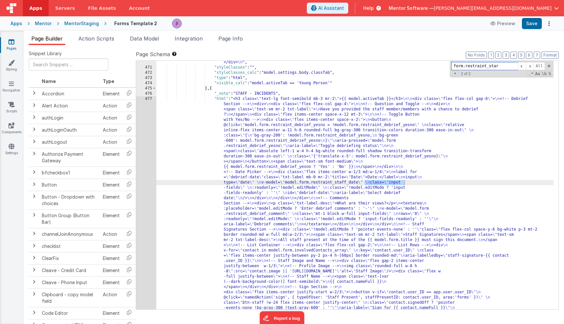
scroll to position [4206, 0]
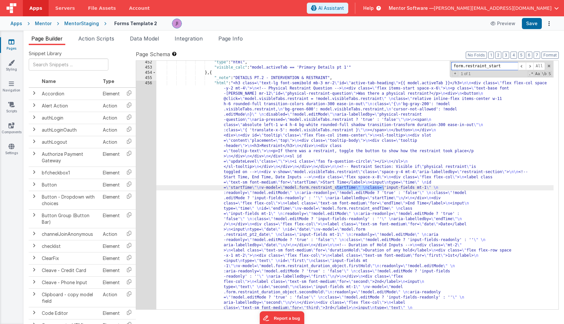
type input "form.restraint_start"
click at [523, 23] on button "Save" at bounding box center [532, 23] width 20 height 11
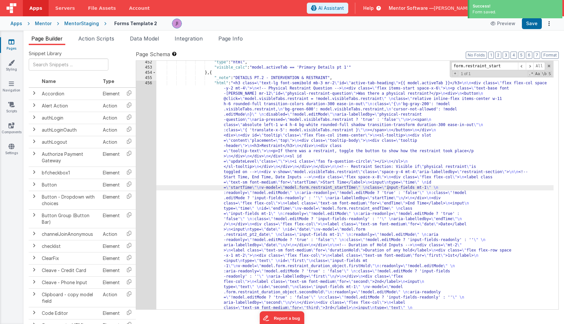
click at [72, 25] on div "MentorStaging" at bounding box center [81, 23] width 35 height 7
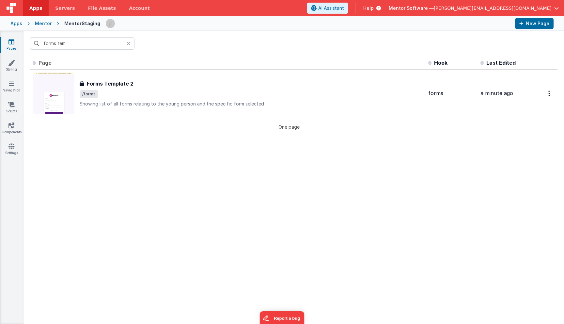
click at [40, 24] on div "Mentor" at bounding box center [43, 23] width 17 height 7
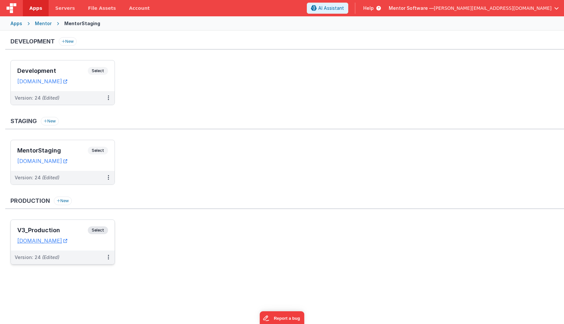
click at [104, 232] on span "Select" at bounding box center [98, 230] width 20 height 8
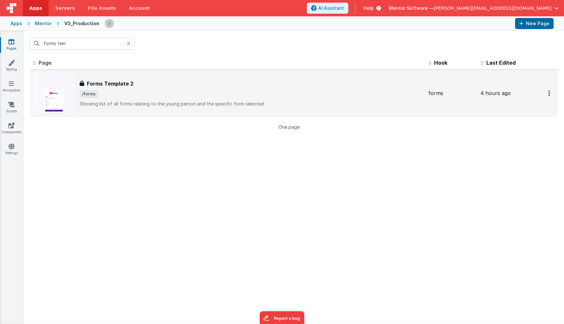
click at [190, 85] on div "Forms Template 2" at bounding box center [251, 84] width 343 height 8
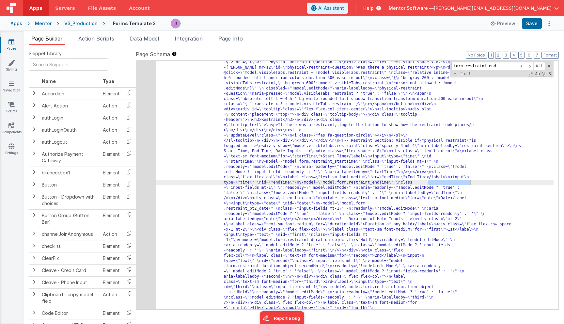
scroll to position [4216, 0]
type input "form.restraint_end"
drag, startPoint x: 497, startPoint y: 66, endPoint x: 489, endPoint y: 68, distance: 8.2
click at [489, 68] on input "form.restraint_end" at bounding box center [484, 66] width 67 height 8
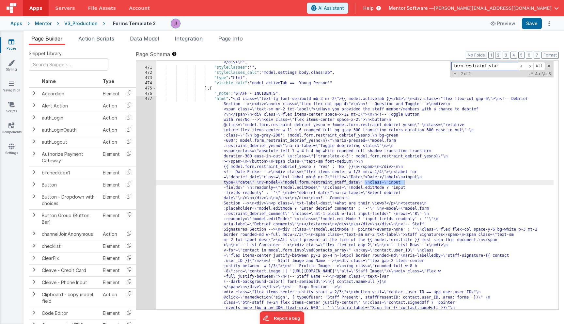
scroll to position [4206, 0]
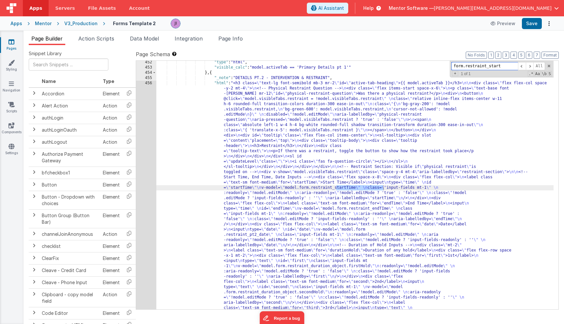
type input "form.restraint_start"
click at [528, 23] on button "Save" at bounding box center [532, 23] width 20 height 11
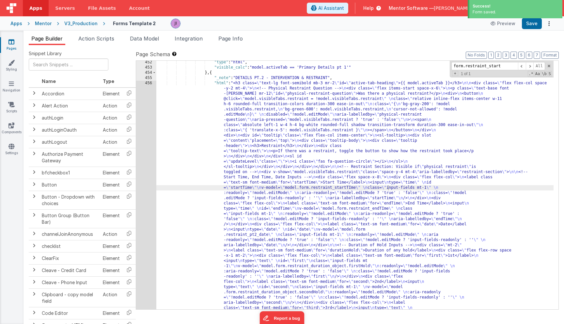
click at [38, 21] on div "Mentor" at bounding box center [43, 23] width 17 height 7
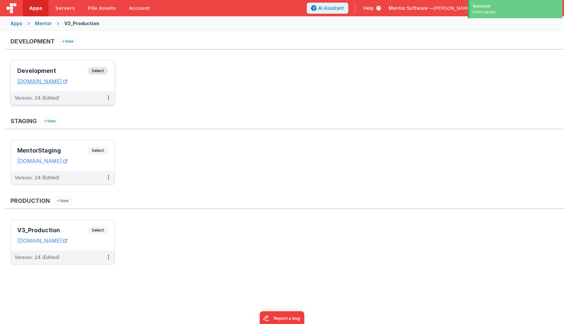
click at [100, 70] on span "Select" at bounding box center [98, 71] width 20 height 8
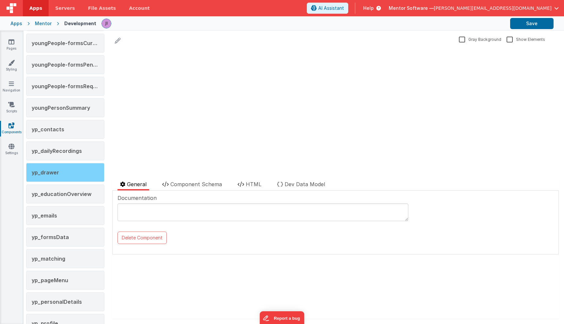
scroll to position [1179, 0]
click at [61, 177] on div "yp_drawer" at bounding box center [65, 171] width 78 height 19
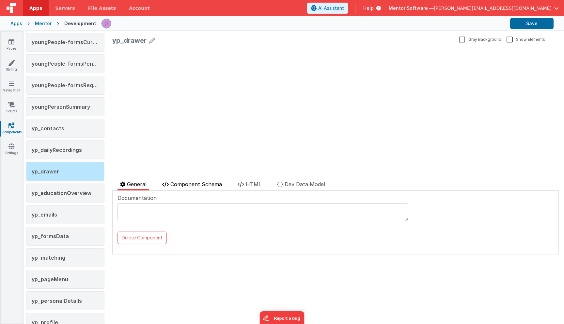
click at [178, 184] on span "Component Schema" at bounding box center [196, 184] width 52 height 7
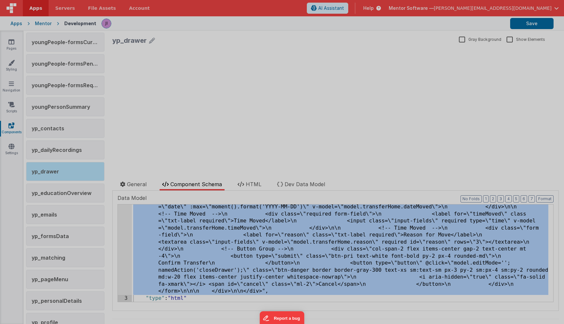
scroll to position [10590, 0]
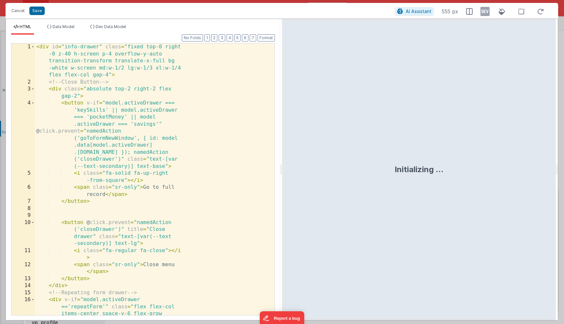
click at [141, 212] on div "< div id = "info-drawer" class = "fixed top-0 right -0 z-40 h-screen p-4 overfl…" at bounding box center [154, 210] width 239 height 335
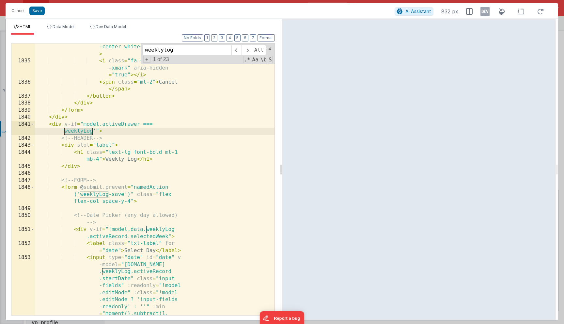
scroll to position [4052, 0]
type input "weeklylog"
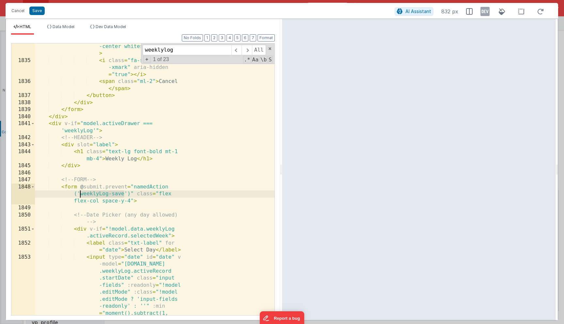
drag, startPoint x: 124, startPoint y: 195, endPoint x: 79, endPoint y: 194, distance: 45.0
click at [79, 194] on div "< button type = "button" @ click = "model.editMode = ''; namedAction('closeDraw…" at bounding box center [154, 189] width 239 height 461
